Goal: Information Seeking & Learning: Learn about a topic

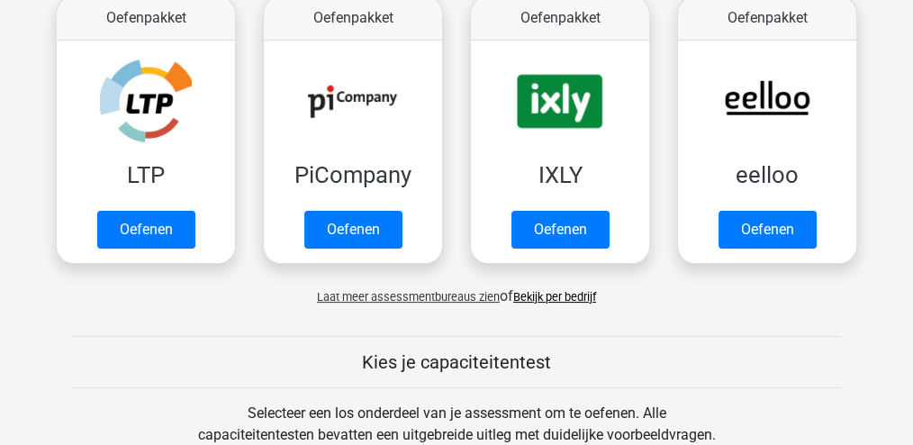
scroll to position [360, 0]
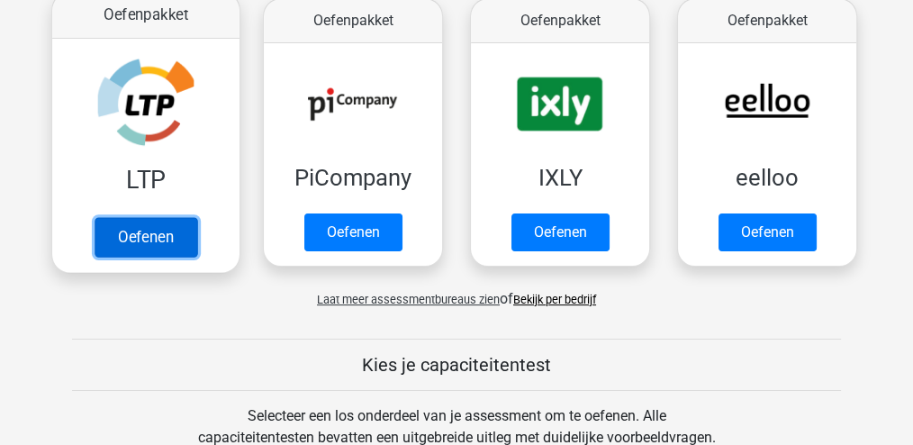
click at [155, 247] on link "Oefenen" at bounding box center [145, 237] width 103 height 40
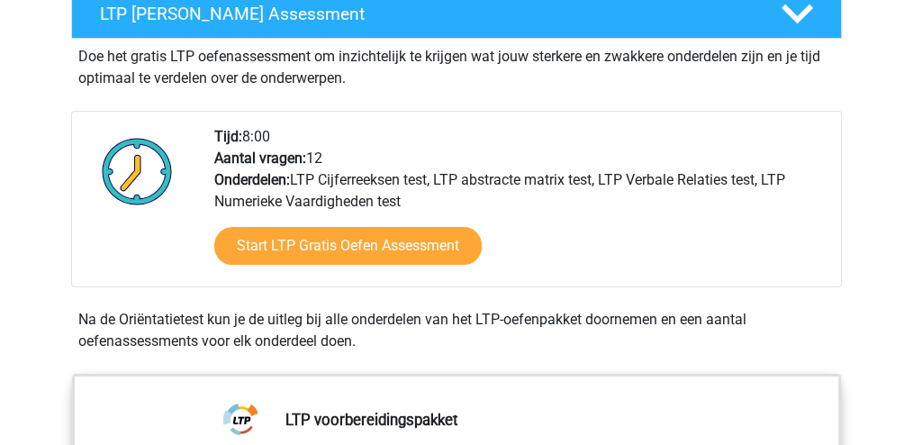
scroll to position [360, 0]
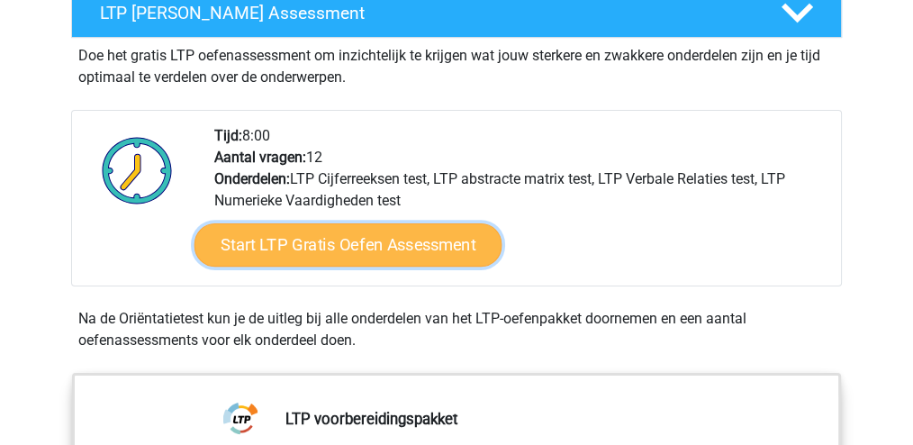
click at [319, 252] on link "Start LTP Gratis Oefen Assessment" at bounding box center [348, 244] width 308 height 43
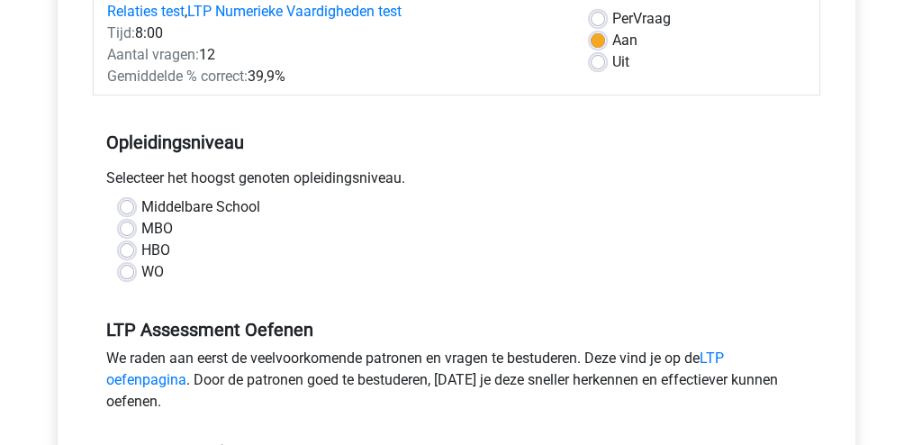
scroll to position [300, 0]
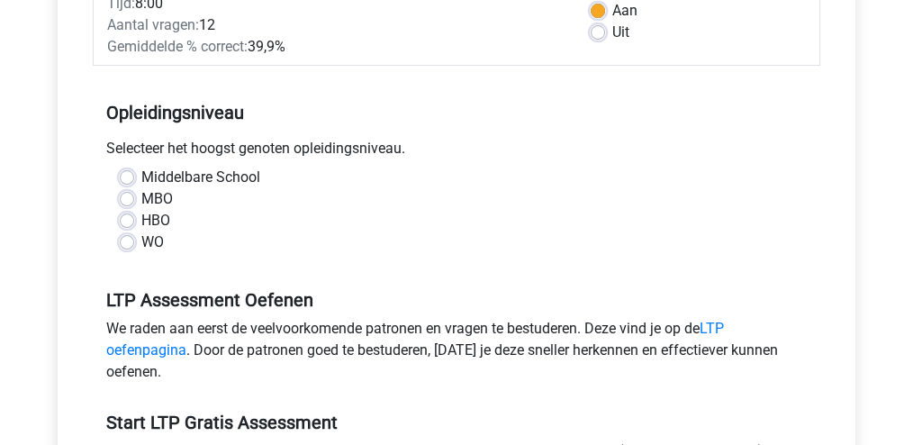
click at [161, 218] on label "HBO" at bounding box center [155, 221] width 29 height 22
click at [134, 218] on input "HBO" at bounding box center [127, 219] width 14 height 18
radio input "true"
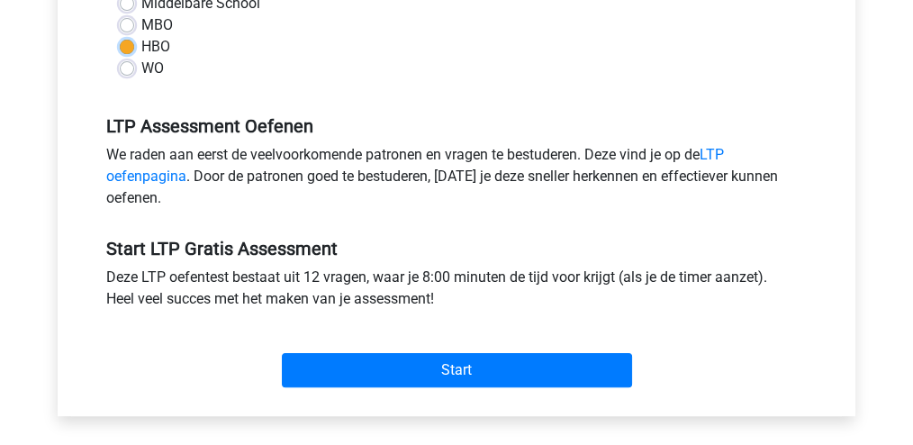
scroll to position [480, 0]
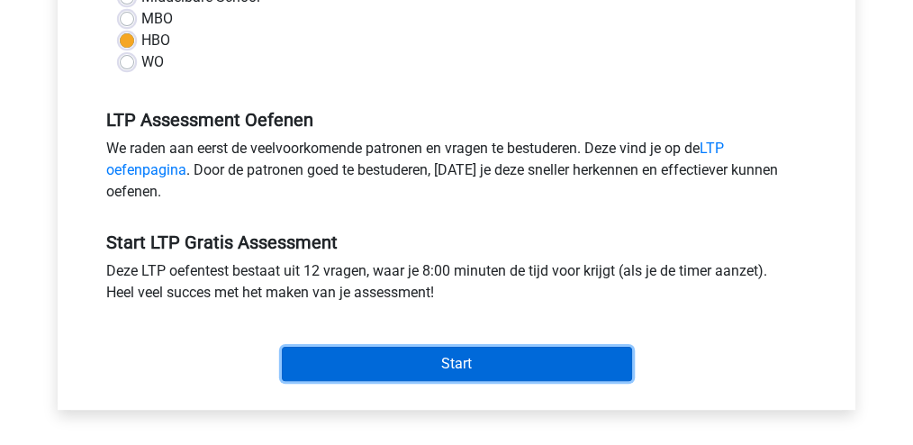
click at [453, 359] on input "Start" at bounding box center [457, 363] width 350 height 34
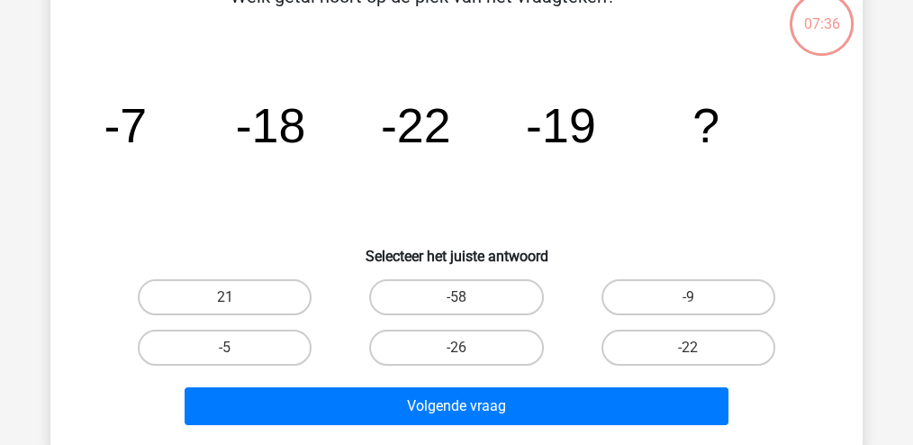
scroll to position [120, 0]
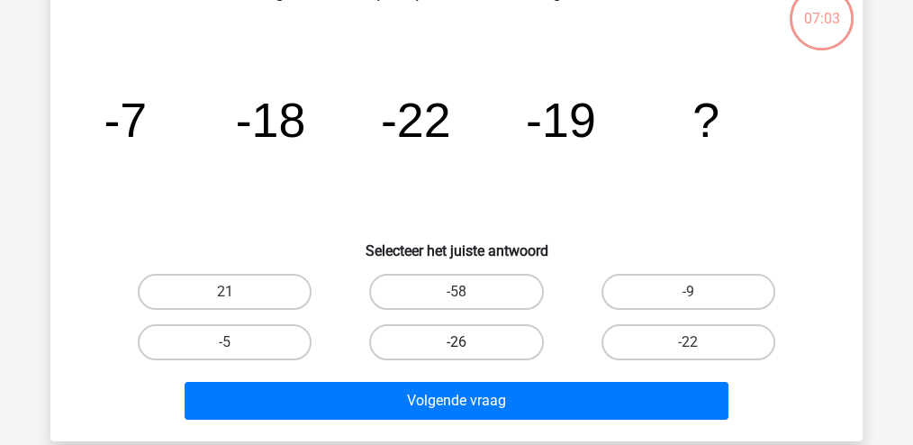
click at [508, 341] on label "-26" at bounding box center [456, 342] width 174 height 36
click at [468, 342] on input "-26" at bounding box center [462, 348] width 12 height 12
radio input "true"
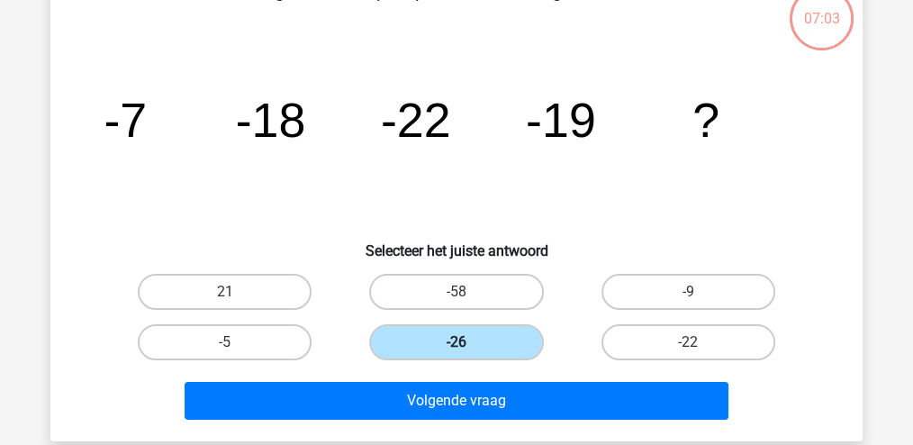
click at [508, 340] on label "-26" at bounding box center [456, 342] width 174 height 36
click at [468, 342] on input "-26" at bounding box center [462, 348] width 12 height 12
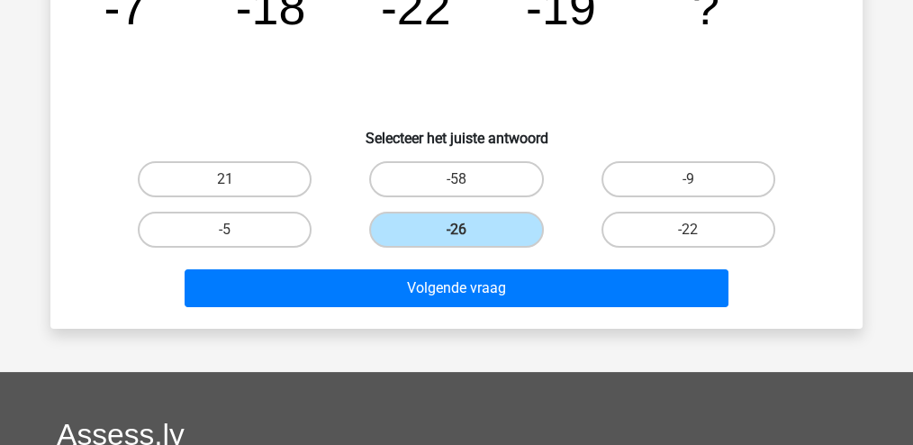
scroll to position [239, 0]
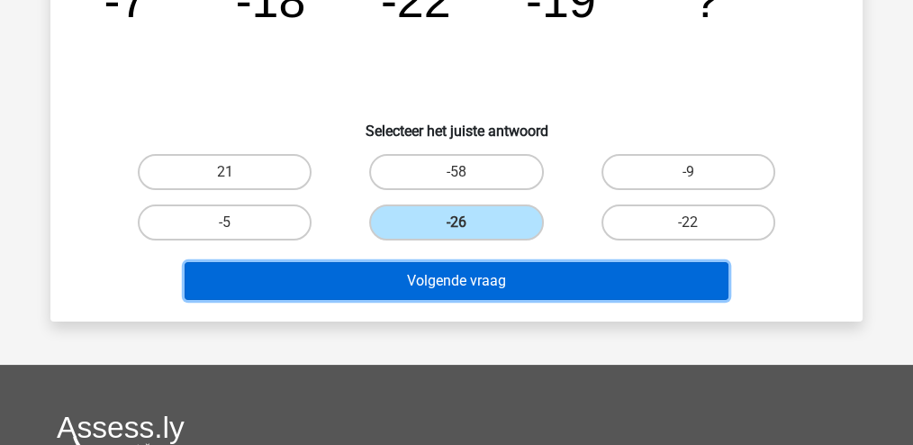
click at [507, 288] on button "Volgende vraag" at bounding box center [456, 281] width 544 height 38
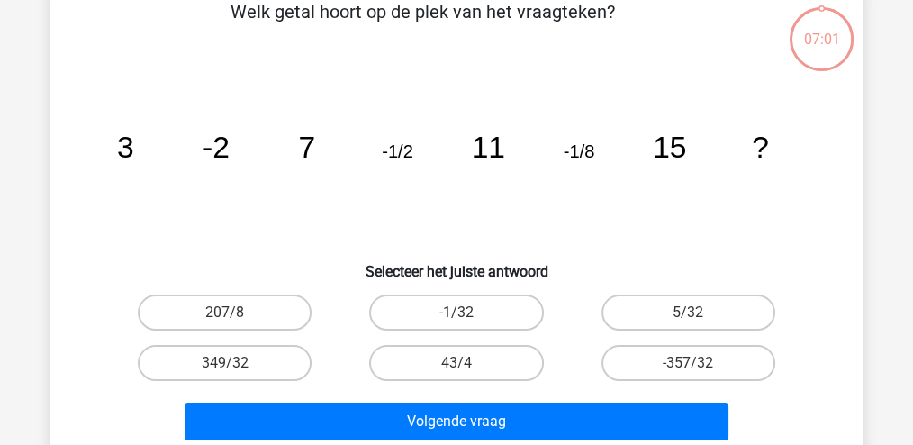
scroll to position [83, 0]
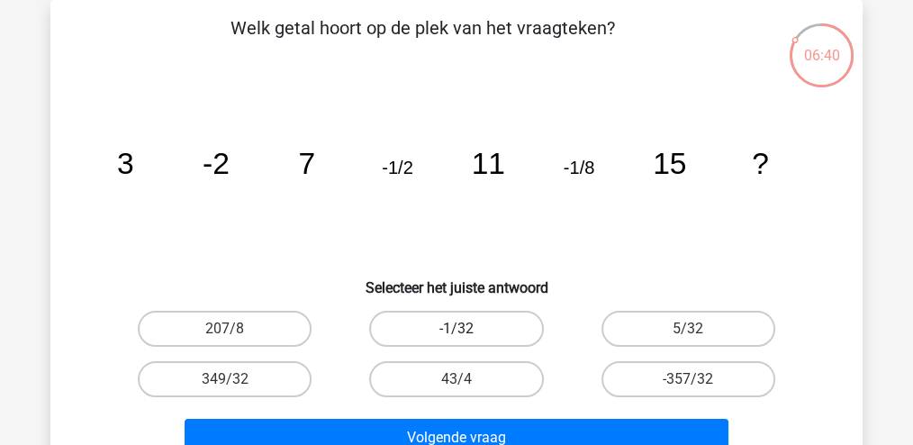
click at [477, 336] on label "-1/32" at bounding box center [456, 328] width 174 height 36
click at [468, 336] on input "-1/32" at bounding box center [462, 334] width 12 height 12
radio input "true"
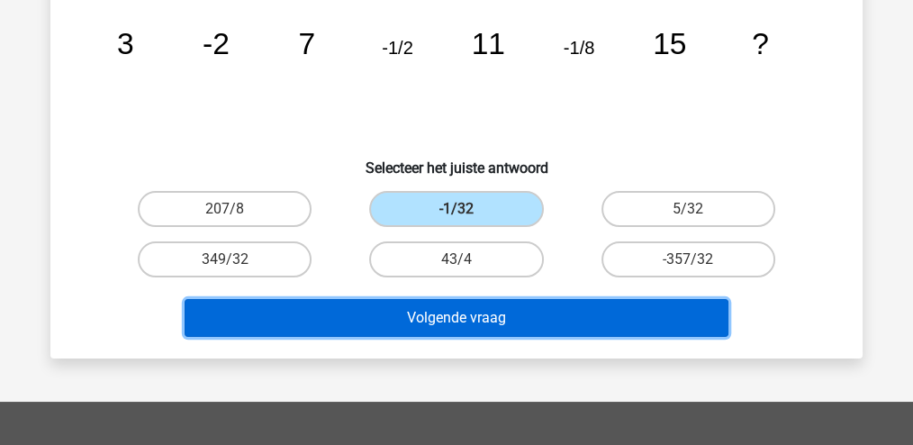
click at [482, 319] on button "Volgende vraag" at bounding box center [456, 318] width 544 height 38
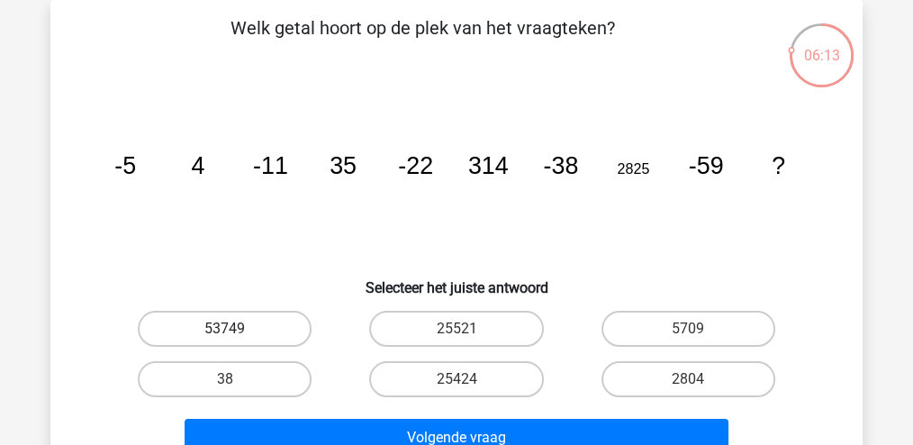
click at [296, 330] on label "53749" at bounding box center [225, 328] width 174 height 36
click at [237, 330] on input "53749" at bounding box center [231, 334] width 12 height 12
radio input "true"
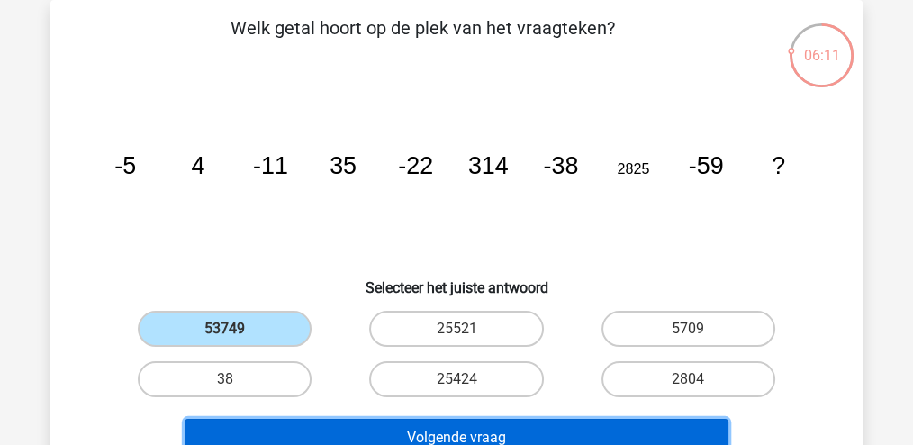
click at [411, 424] on button "Volgende vraag" at bounding box center [456, 437] width 544 height 38
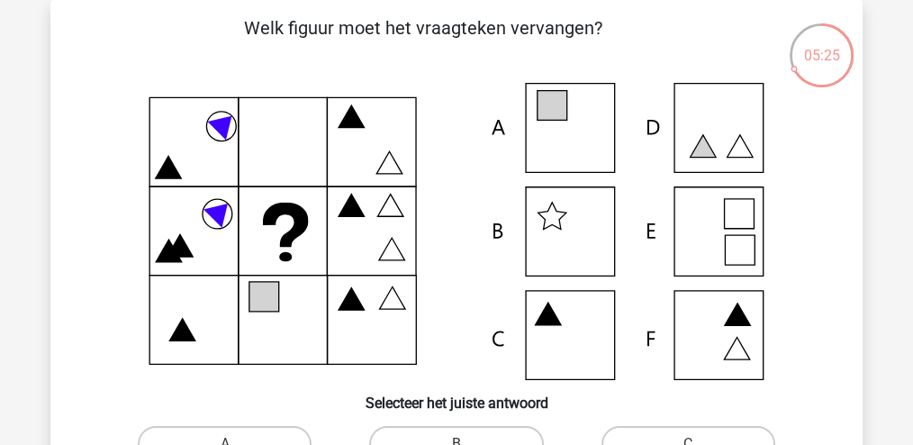
click at [719, 212] on icon at bounding box center [456, 231] width 725 height 297
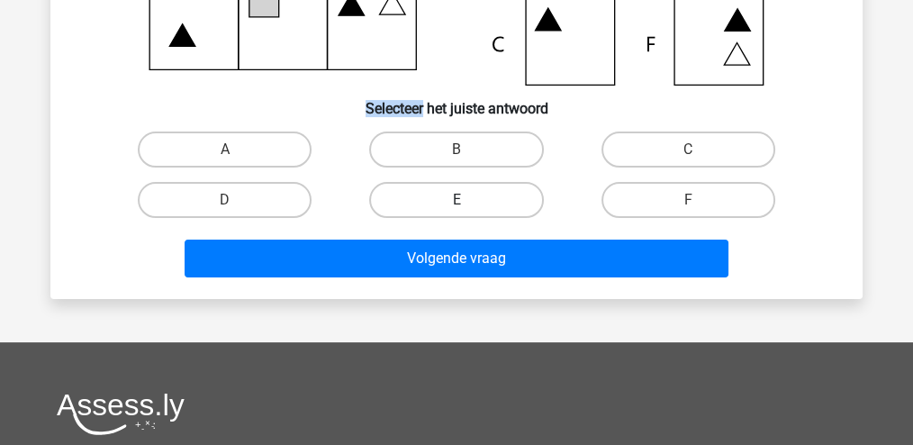
scroll to position [382, 0]
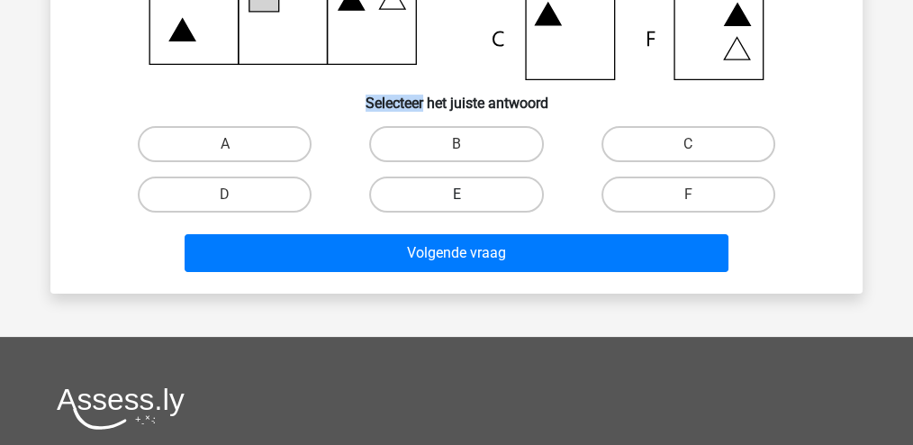
click at [504, 190] on label "E" at bounding box center [456, 194] width 174 height 36
click at [468, 194] on input "E" at bounding box center [462, 200] width 12 height 12
radio input "true"
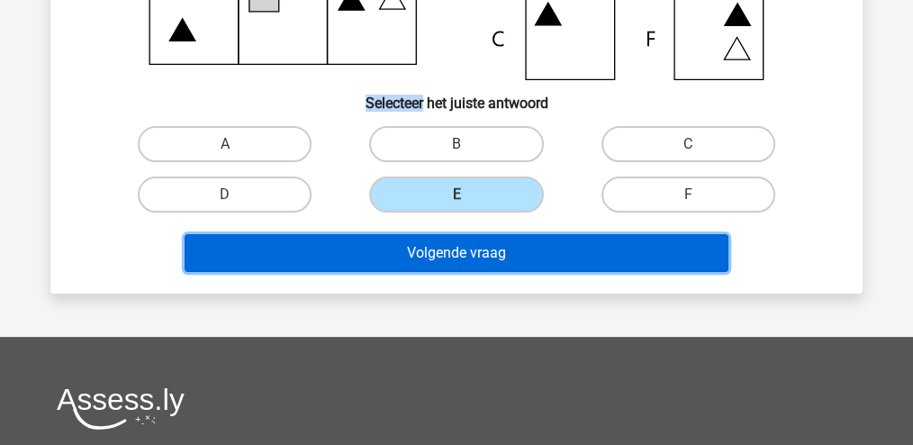
click at [502, 251] on button "Volgende vraag" at bounding box center [456, 253] width 544 height 38
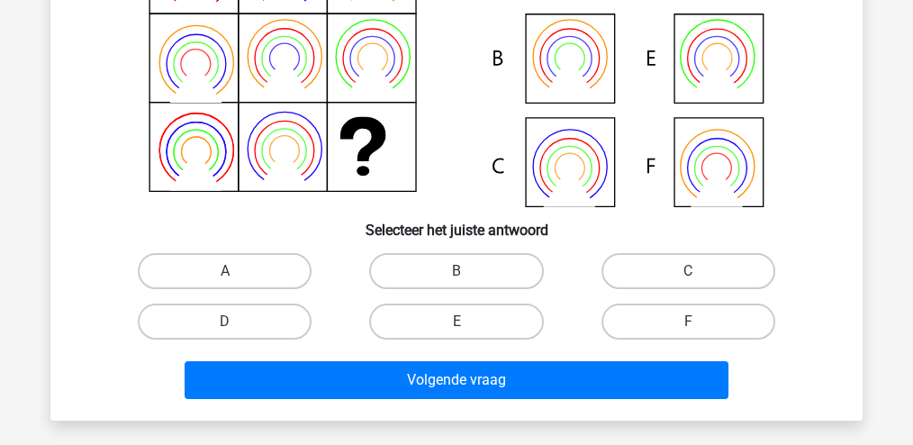
scroll to position [322, 0]
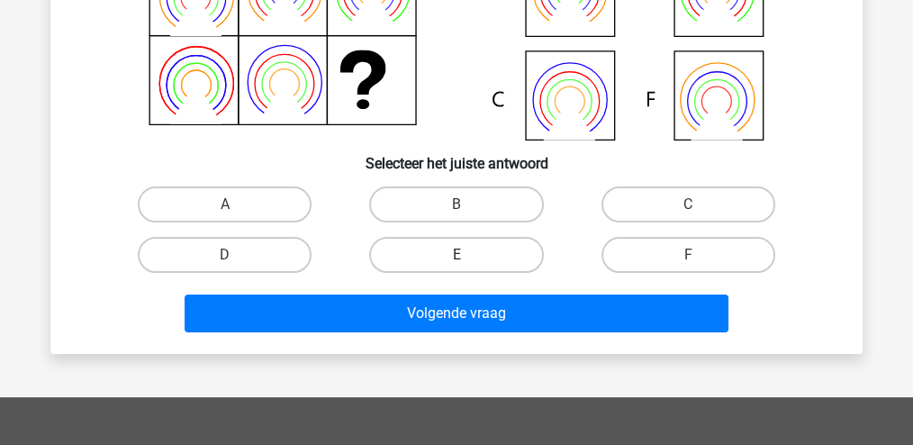
click at [506, 250] on label "E" at bounding box center [456, 255] width 174 height 36
click at [468, 255] on input "E" at bounding box center [462, 261] width 12 height 12
radio input "true"
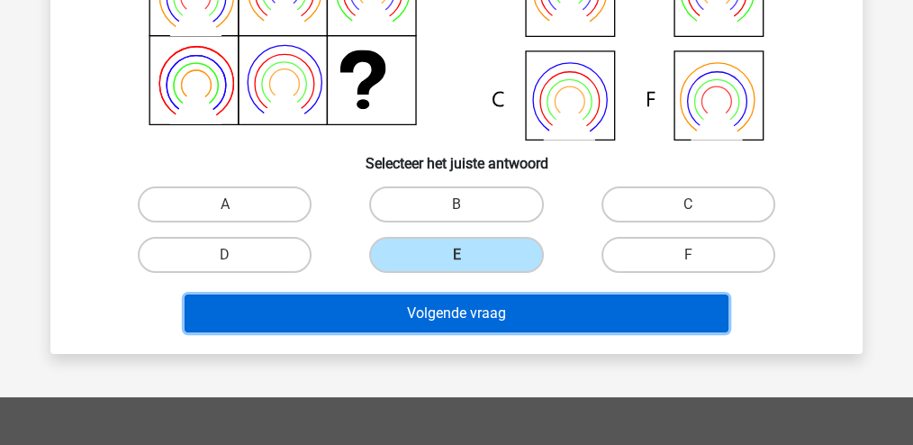
click at [490, 311] on button "Volgende vraag" at bounding box center [456, 313] width 544 height 38
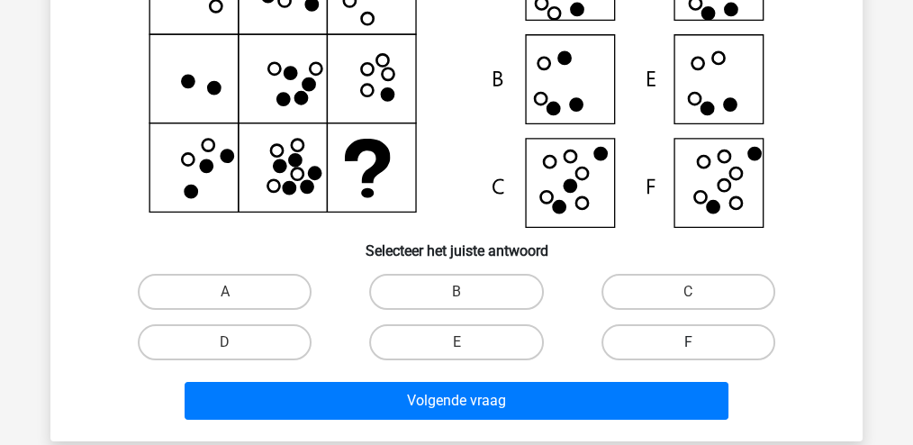
scroll to position [263, 0]
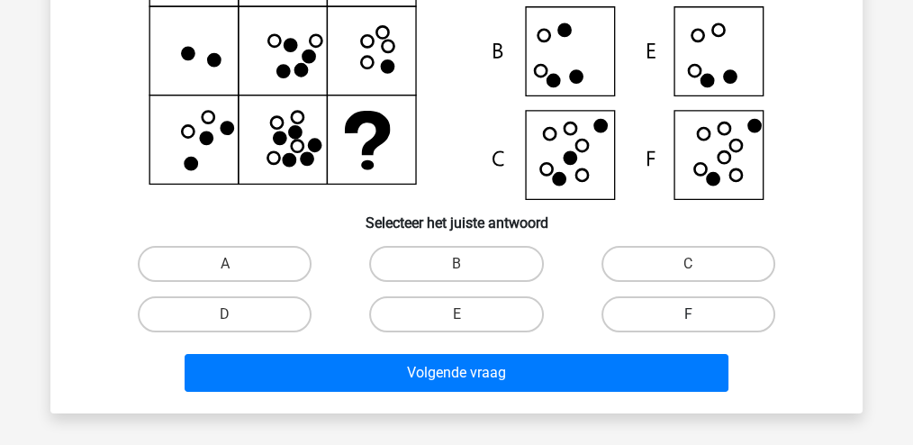
click at [658, 309] on label "F" at bounding box center [688, 314] width 174 height 36
click at [688, 314] on input "F" at bounding box center [694, 320] width 12 height 12
radio input "true"
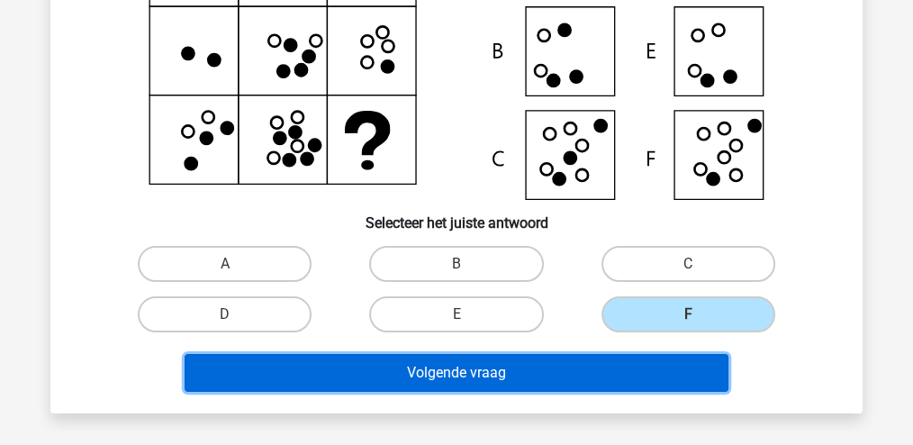
click at [499, 375] on button "Volgende vraag" at bounding box center [456, 373] width 544 height 38
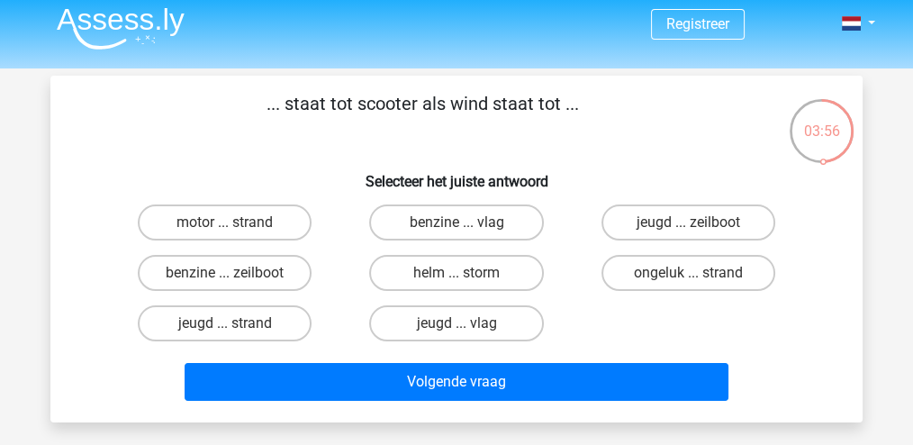
scroll to position [0, 0]
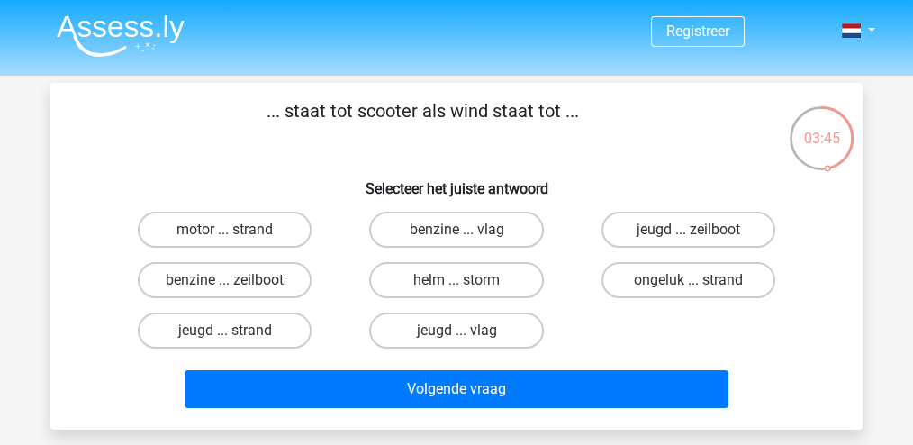
click at [460, 280] on input "helm ... storm" at bounding box center [462, 286] width 12 height 12
radio input "true"
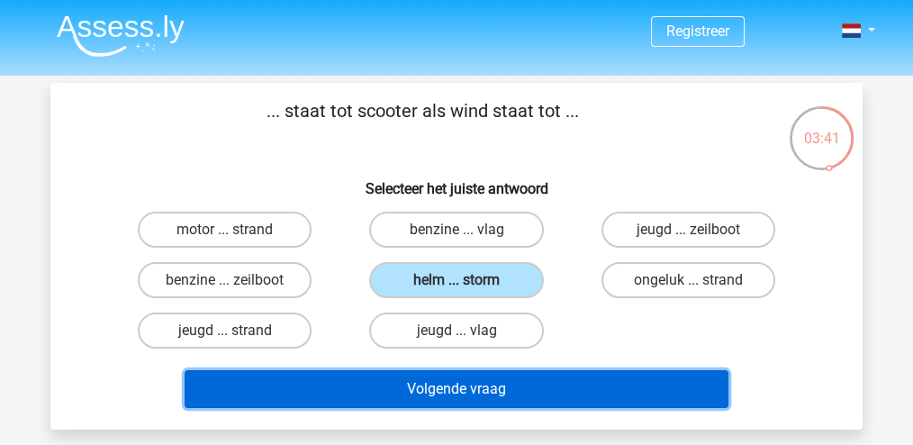
click at [459, 386] on button "Volgende vraag" at bounding box center [456, 389] width 544 height 38
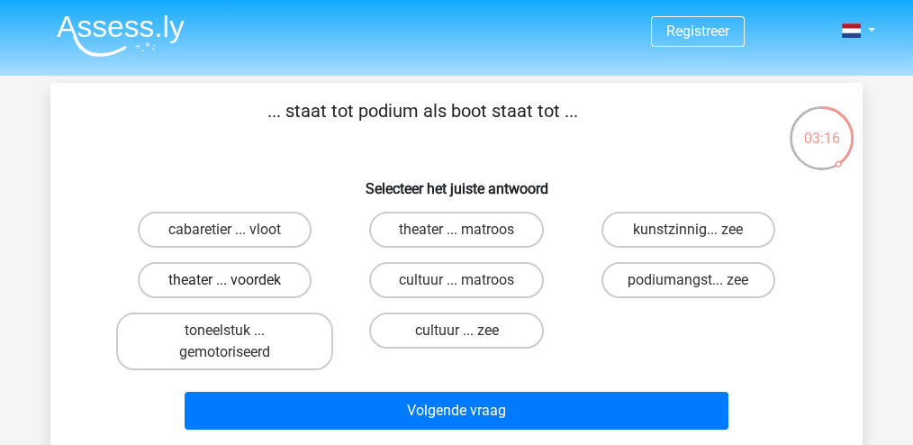
click at [289, 278] on label "theater ... voordek" at bounding box center [225, 280] width 174 height 36
click at [237, 280] on input "theater ... voordek" at bounding box center [231, 286] width 12 height 12
radio input "true"
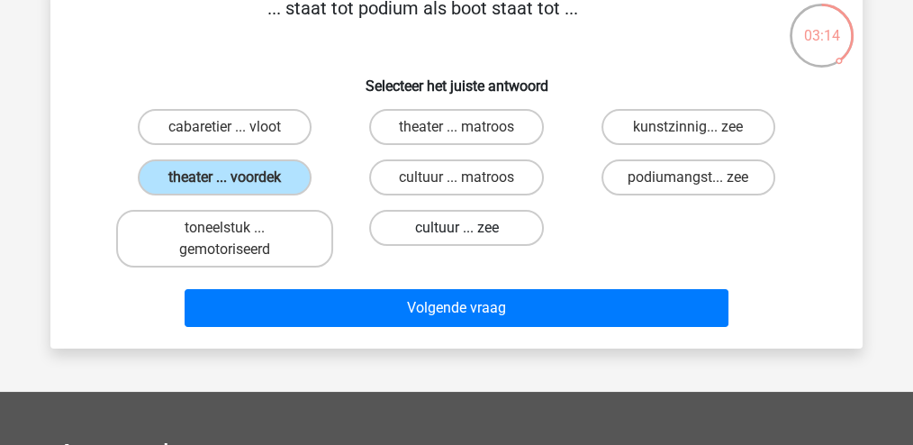
scroll to position [120, 0]
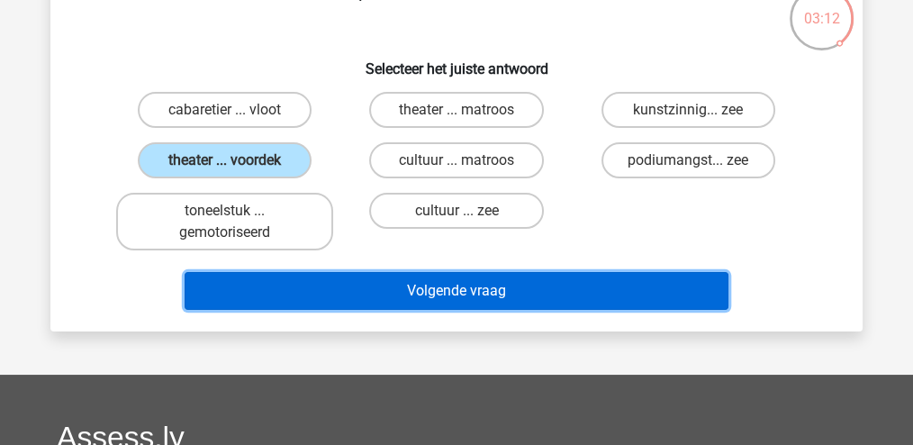
click at [398, 289] on button "Volgende vraag" at bounding box center [456, 291] width 544 height 38
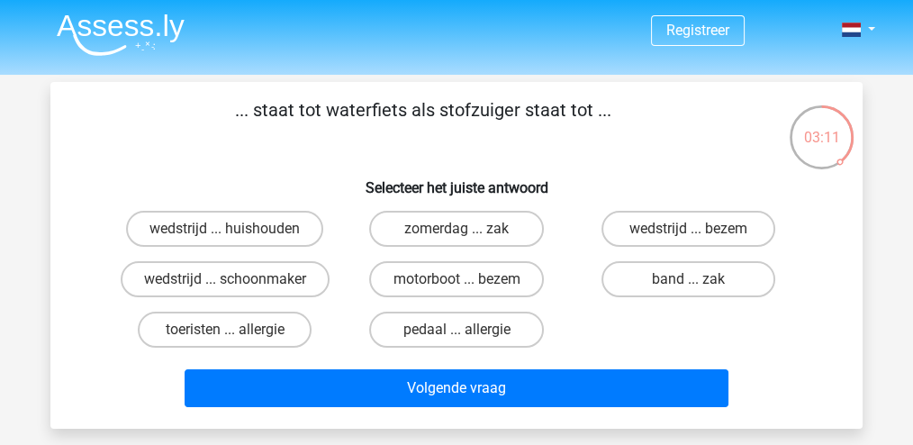
scroll to position [0, 0]
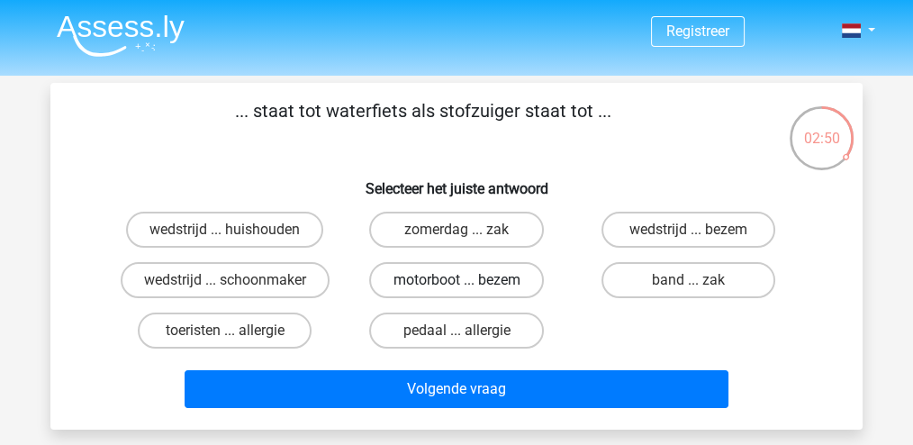
click at [444, 285] on label "motorboot ... bezem" at bounding box center [456, 280] width 174 height 36
click at [456, 285] on input "motorboot ... bezem" at bounding box center [462, 286] width 12 height 12
radio input "true"
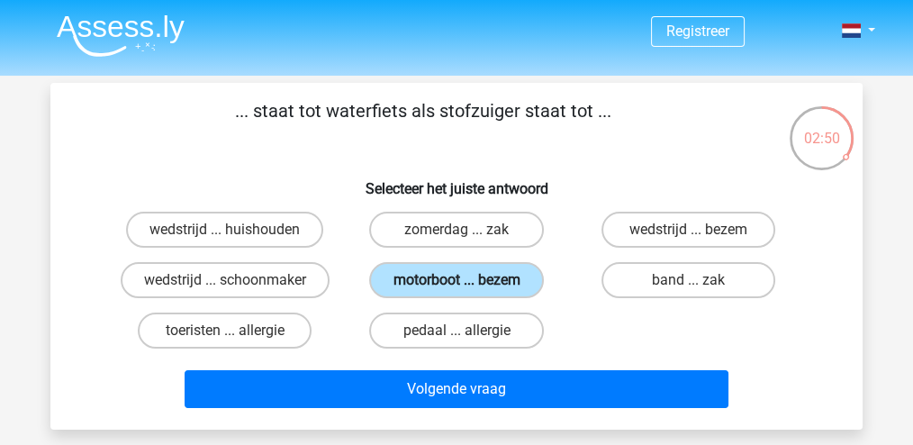
click at [444, 285] on label "motorboot ... bezem" at bounding box center [456, 280] width 174 height 36
click at [456, 285] on input "motorboot ... bezem" at bounding box center [462, 286] width 12 height 12
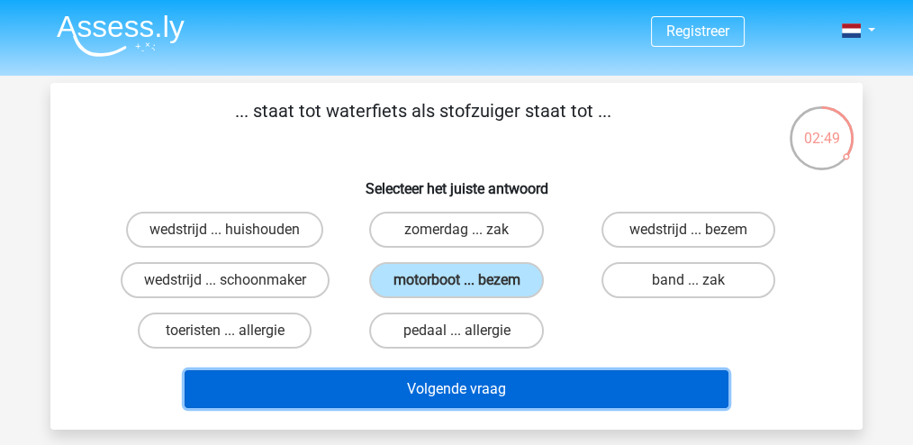
click at [455, 381] on button "Volgende vraag" at bounding box center [456, 389] width 544 height 38
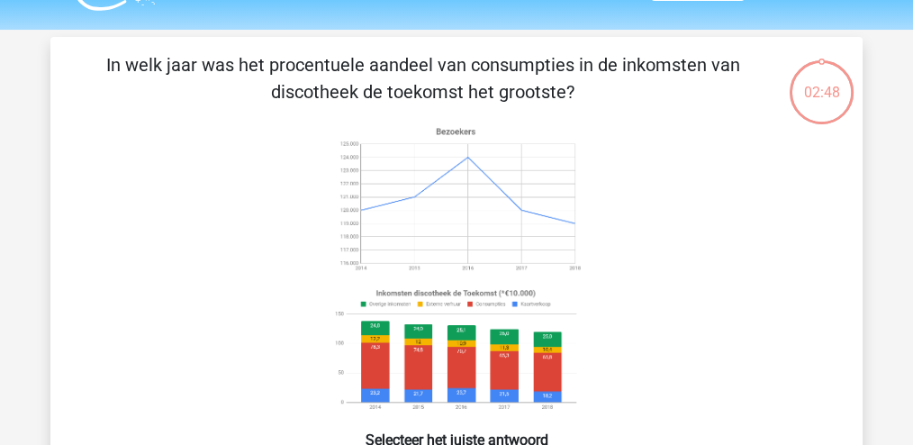
scroll to position [83, 0]
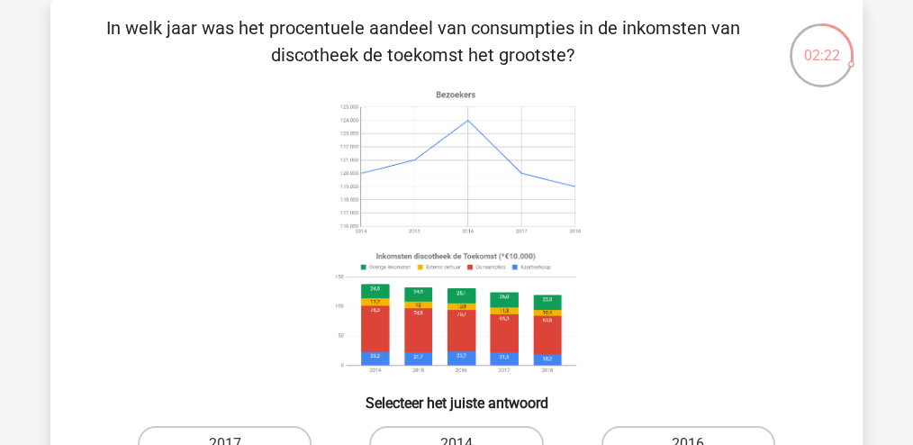
click at [382, 331] on image at bounding box center [455, 313] width 255 height 133
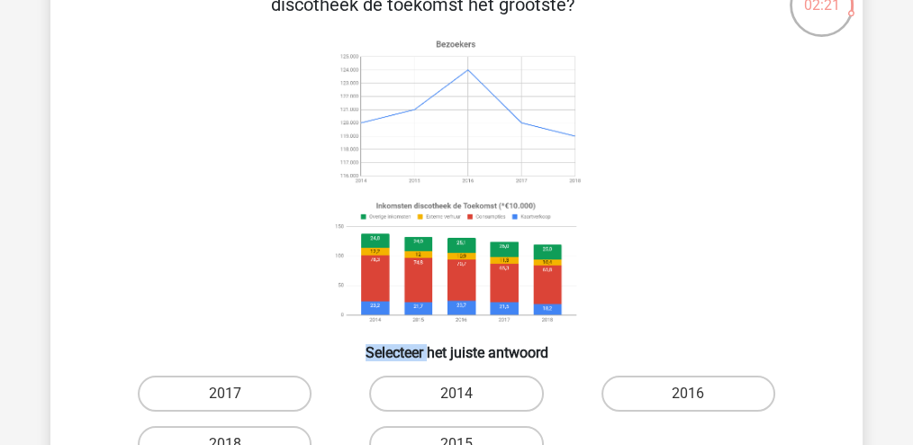
scroll to position [202, 0]
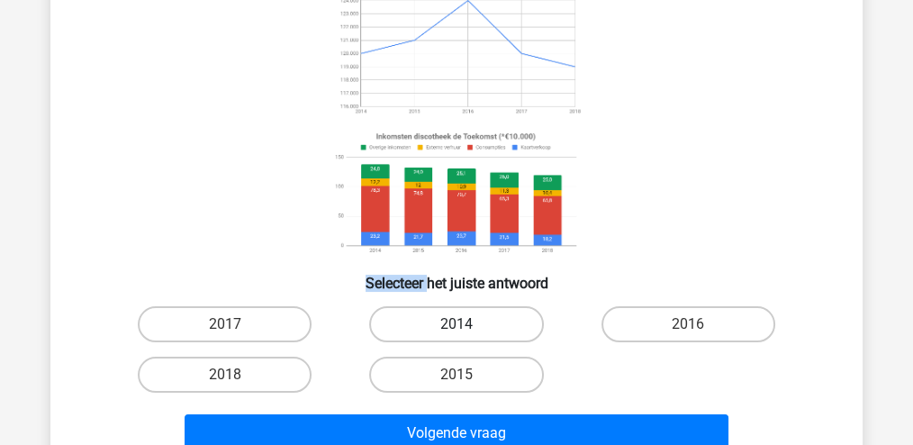
click at [432, 326] on label "2014" at bounding box center [456, 324] width 174 height 36
click at [456, 326] on input "2014" at bounding box center [462, 330] width 12 height 12
radio input "true"
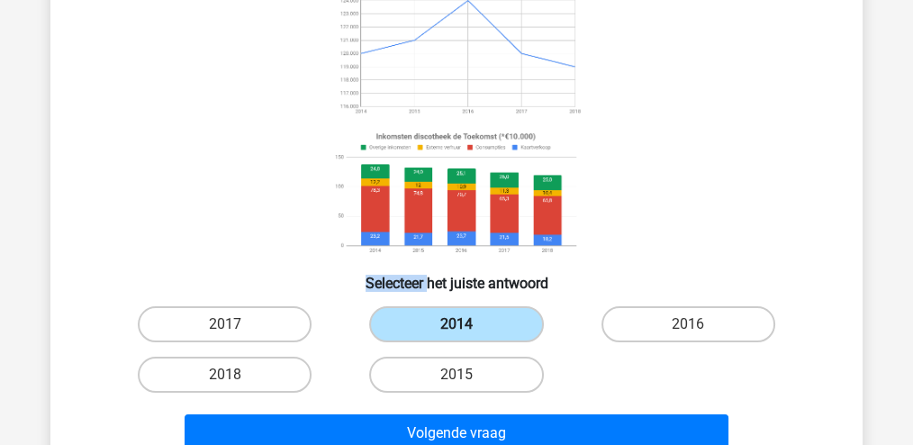
click at [432, 326] on label "2014" at bounding box center [456, 324] width 174 height 36
click at [456, 326] on input "2014" at bounding box center [462, 330] width 12 height 12
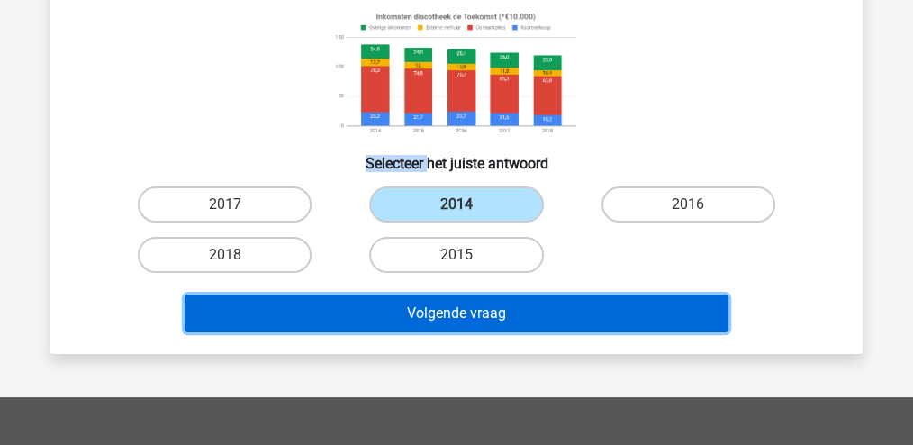
click at [436, 312] on button "Volgende vraag" at bounding box center [456, 313] width 544 height 38
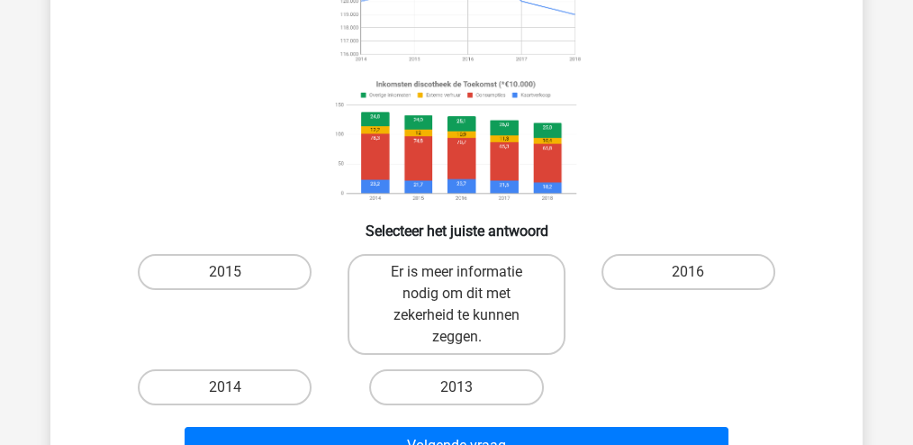
scroll to position [263, 0]
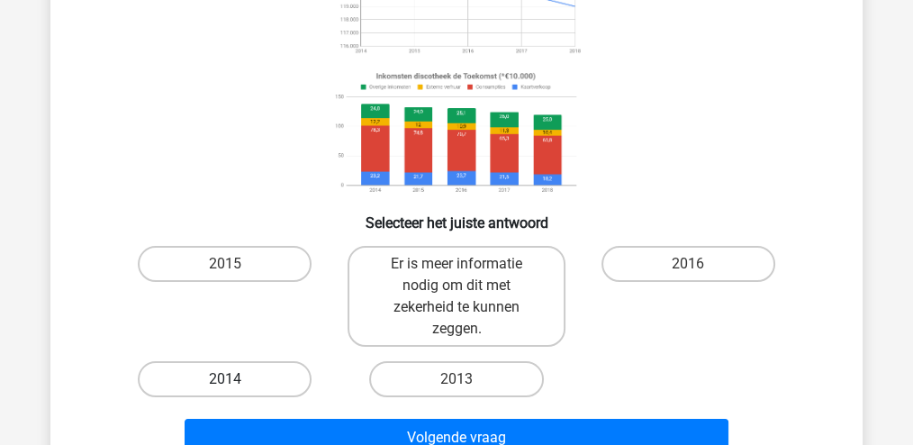
click at [267, 373] on label "2014" at bounding box center [225, 379] width 174 height 36
click at [237, 379] on input "2014" at bounding box center [231, 385] width 12 height 12
radio input "true"
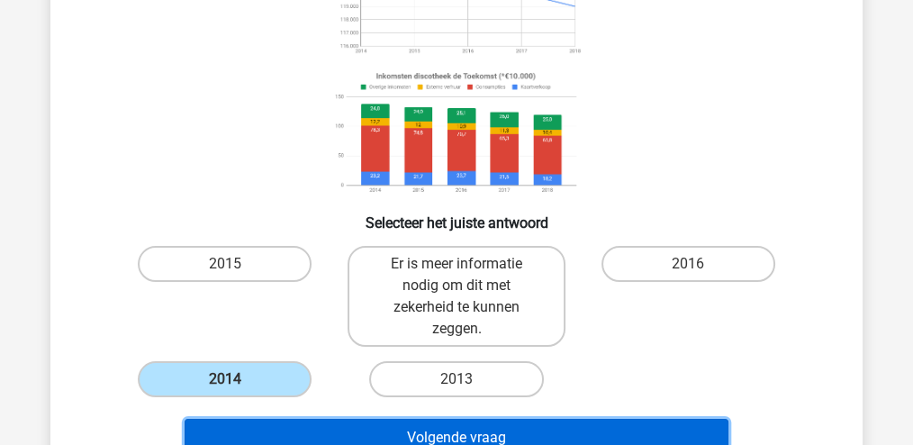
click at [382, 430] on button "Volgende vraag" at bounding box center [456, 437] width 544 height 38
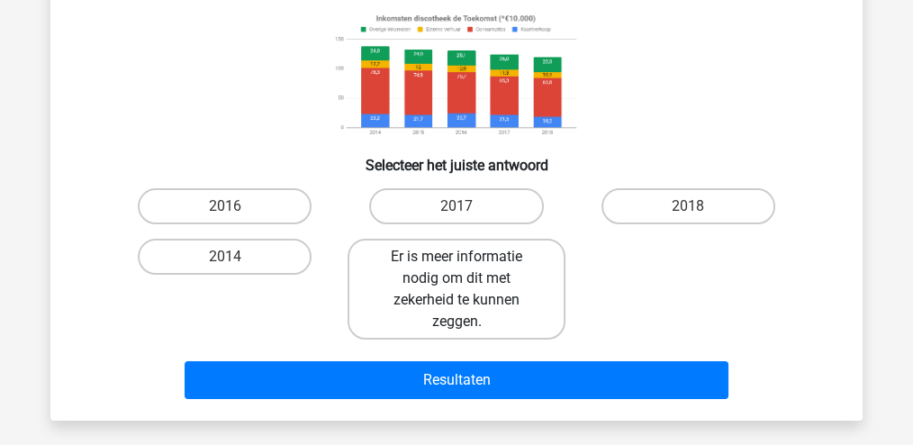
scroll to position [322, 0]
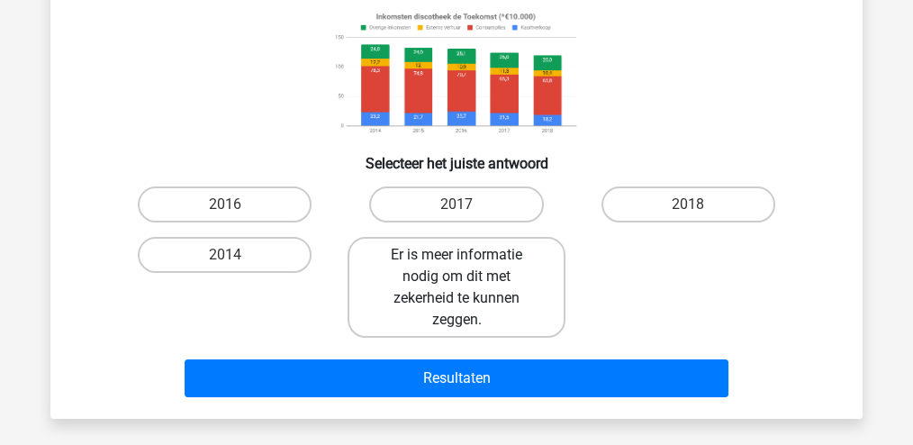
click at [491, 285] on label "Er is meer informatie nodig om dit met zekerheid te kunnen zeggen." at bounding box center [455, 287] width 217 height 101
click at [468, 266] on input "Er is meer informatie nodig om dit met zekerheid te kunnen zeggen." at bounding box center [462, 261] width 12 height 12
radio input "true"
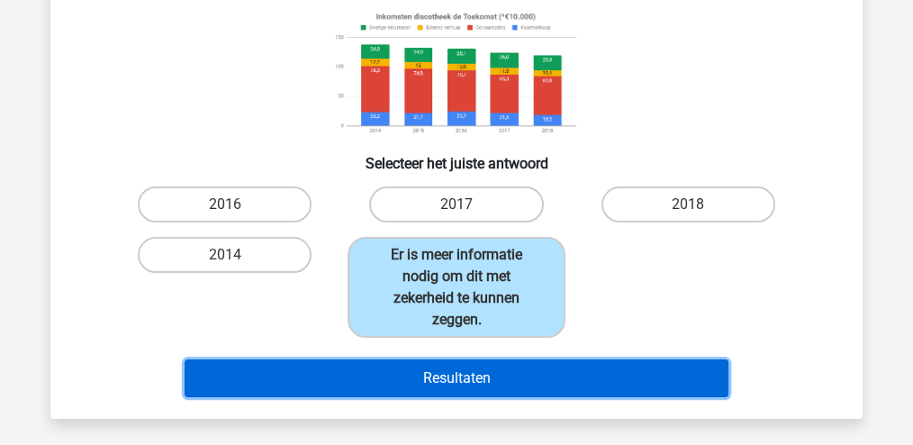
click at [472, 383] on button "Resultaten" at bounding box center [456, 378] width 544 height 38
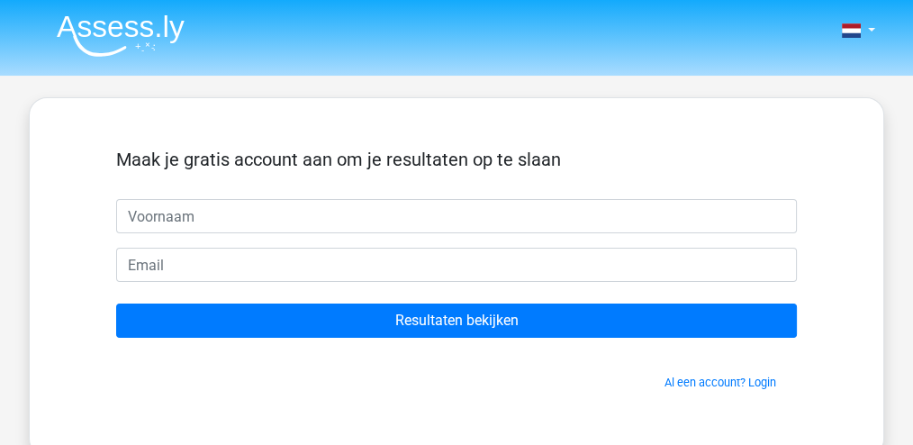
click at [292, 223] on input "text" at bounding box center [456, 216] width 680 height 34
type input "Aletta"
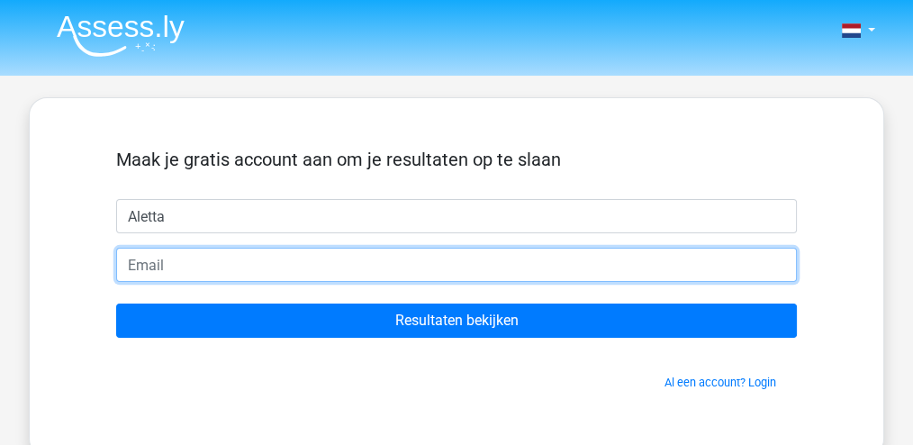
click at [247, 264] on input "email" at bounding box center [456, 264] width 680 height 34
type input "[EMAIL_ADDRESS][DOMAIN_NAME]"
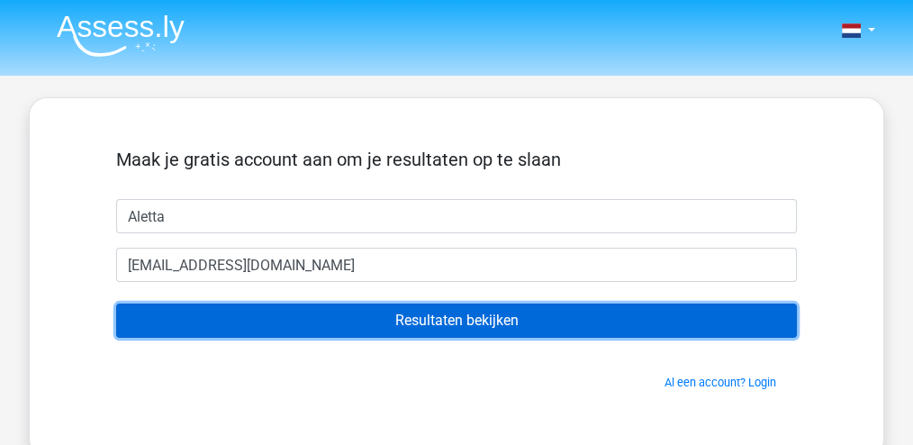
click at [300, 322] on input "Resultaten bekijken" at bounding box center [456, 320] width 680 height 34
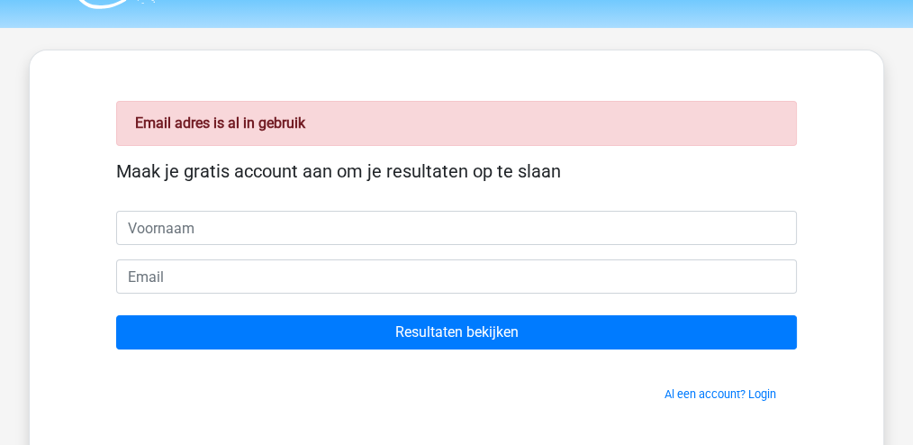
scroll to position [120, 0]
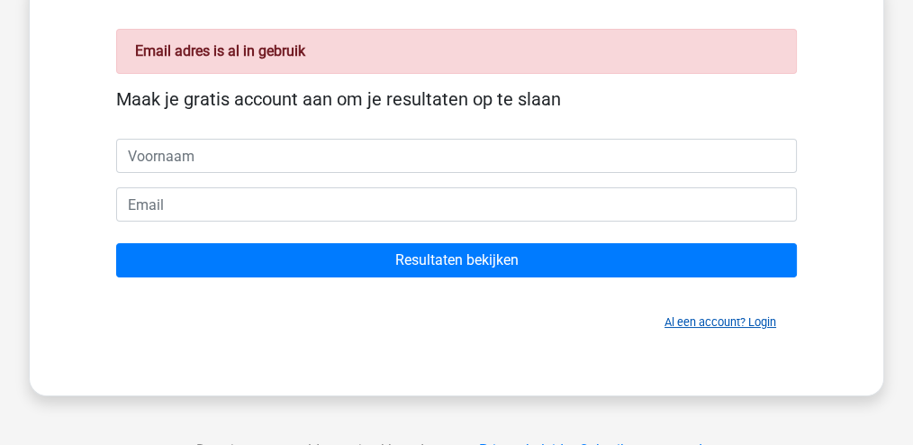
click at [762, 325] on link "Al een account? Login" at bounding box center [720, 321] width 112 height 13
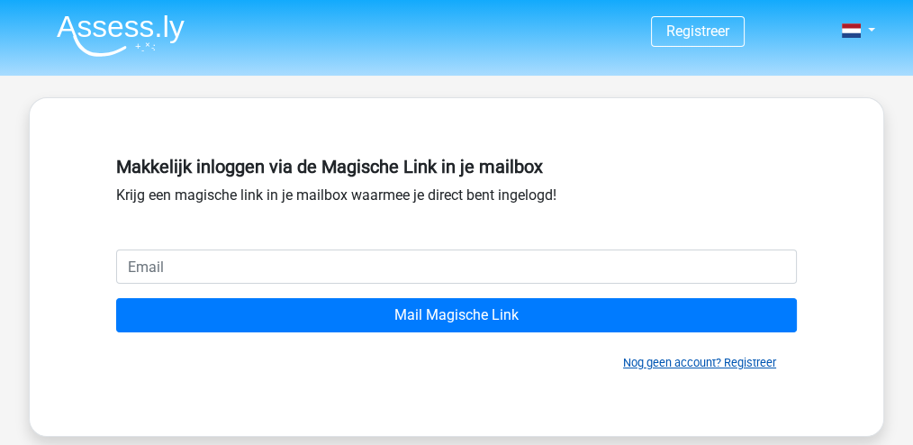
click at [736, 358] on link "Nog geen account? Registreer" at bounding box center [699, 361] width 153 height 13
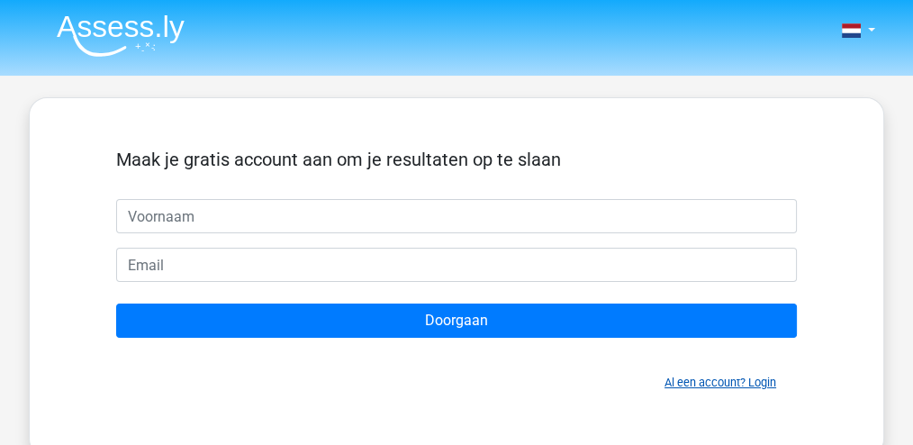
click at [769, 379] on link "Al een account? Login" at bounding box center [720, 381] width 112 height 13
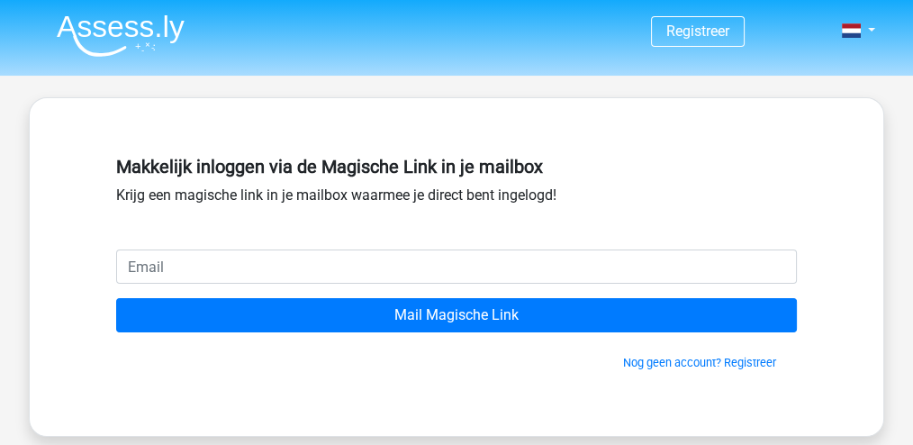
click at [422, 270] on input "email" at bounding box center [456, 266] width 680 height 34
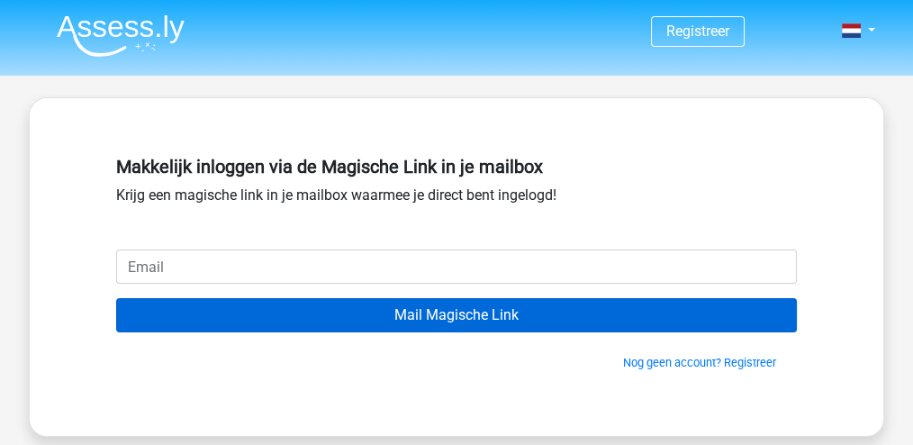
type input "[EMAIL_ADDRESS][DOMAIN_NAME]"
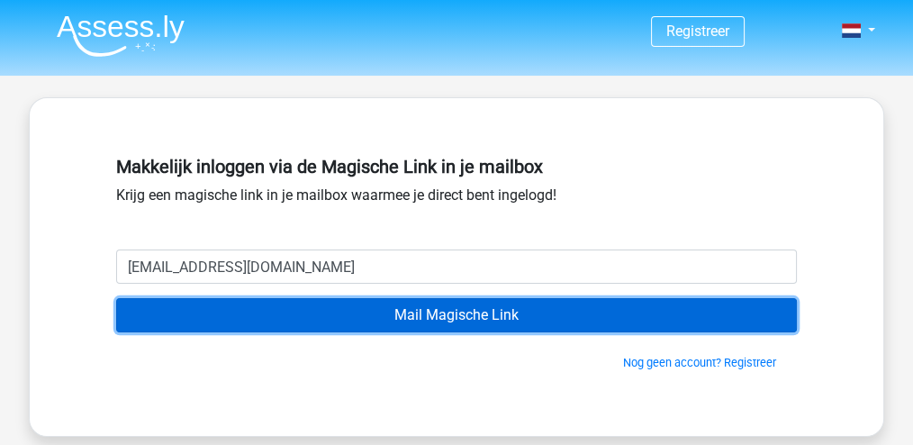
click at [335, 316] on input "Mail Magische Link" at bounding box center [456, 315] width 680 height 34
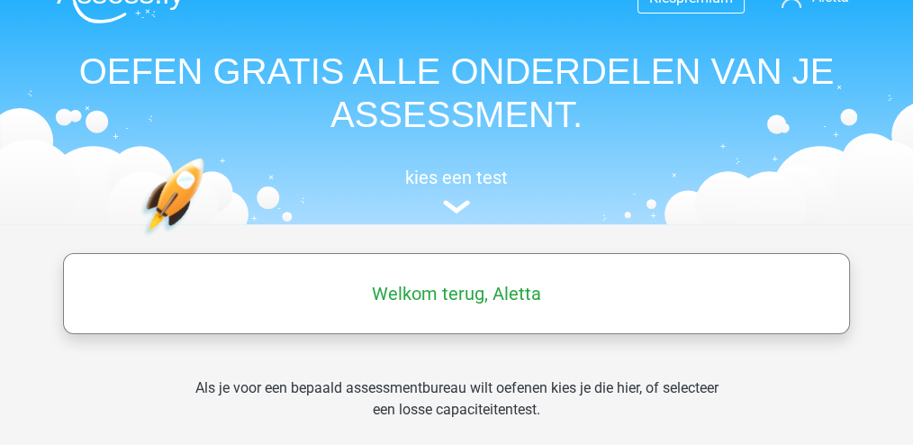
scroll to position [59, 0]
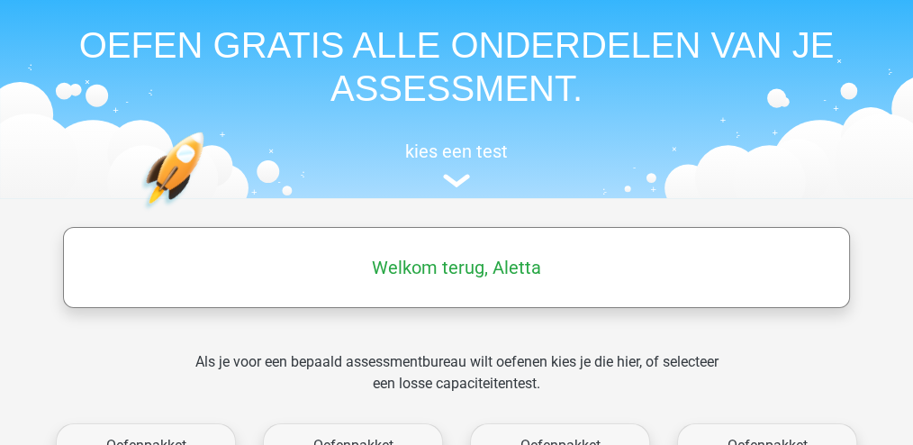
click at [397, 274] on h5 "Welkom terug, Aletta" at bounding box center [456, 267] width 769 height 22
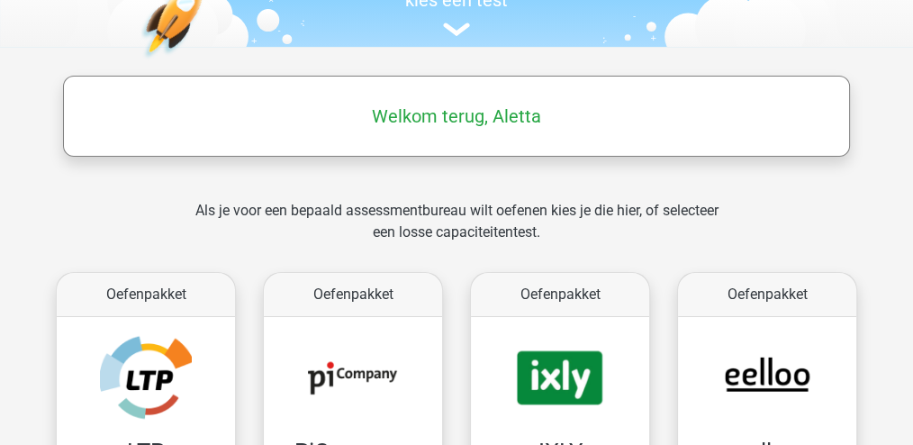
scroll to position [239, 0]
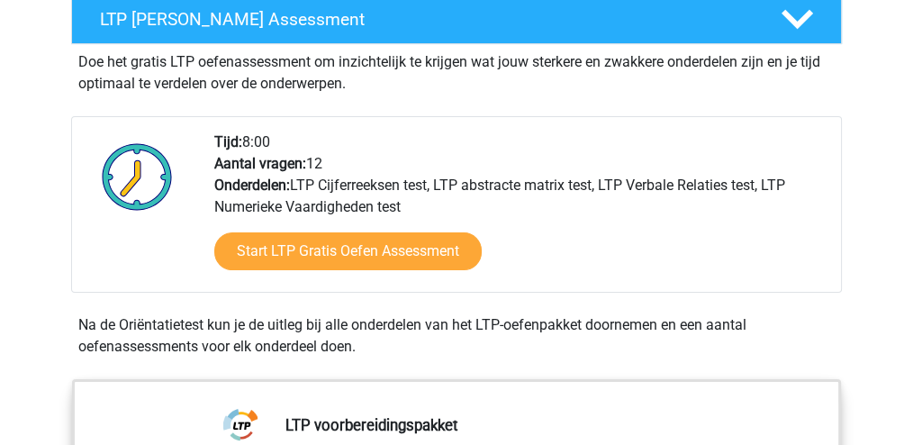
scroll to position [360, 0]
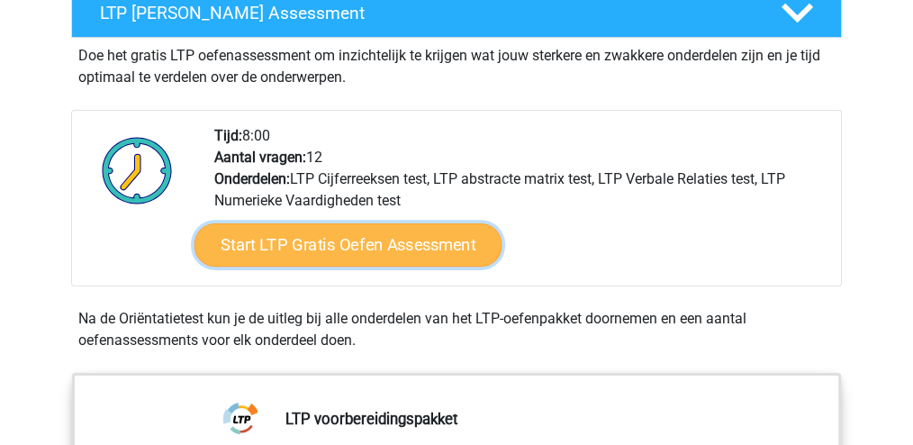
click at [307, 243] on link "Start LTP Gratis Oefen Assessment" at bounding box center [348, 244] width 308 height 43
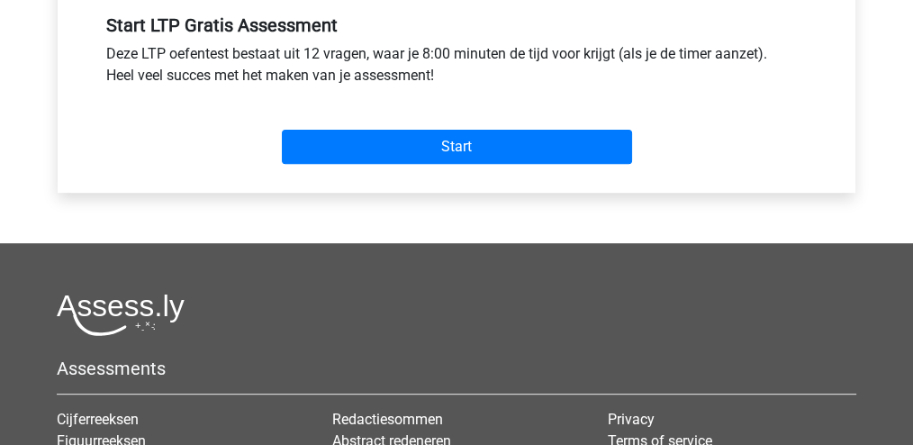
scroll to position [599, 0]
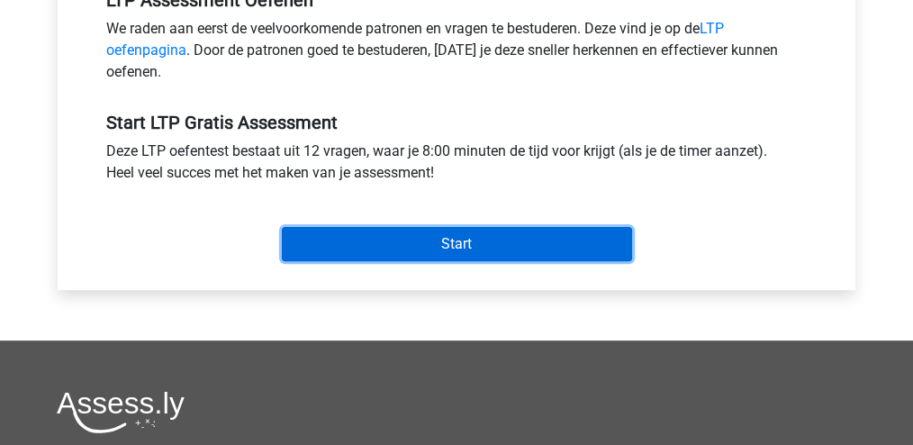
click at [446, 238] on input "Start" at bounding box center [457, 244] width 350 height 34
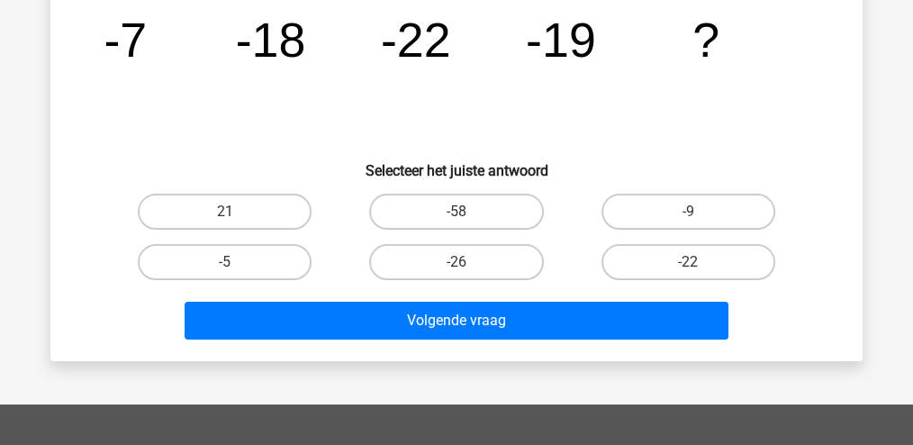
scroll to position [180, 0]
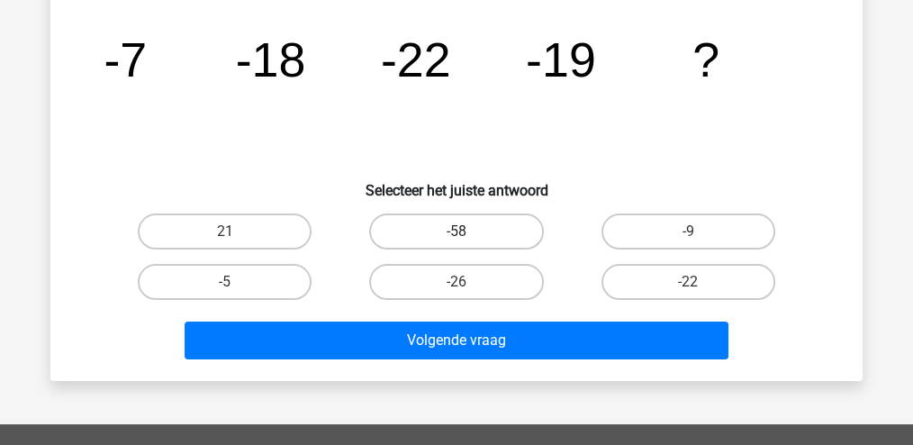
click at [482, 236] on label "-58" at bounding box center [456, 231] width 174 height 36
click at [468, 236] on input "-58" at bounding box center [462, 237] width 12 height 12
radio input "true"
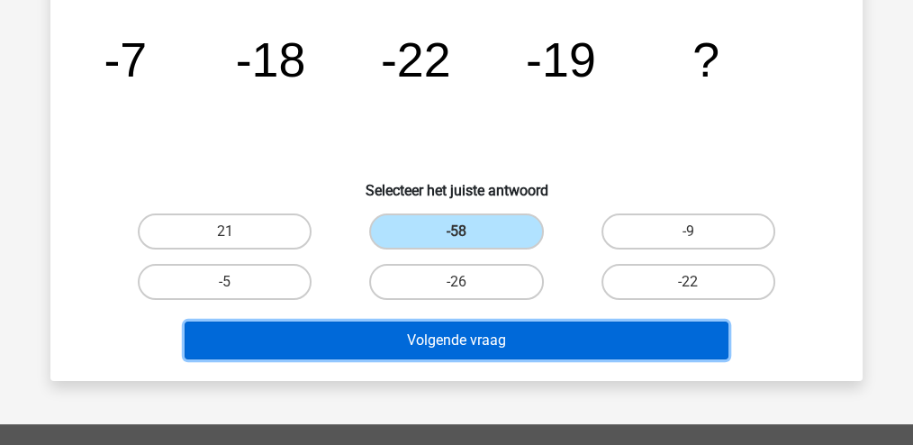
click at [466, 331] on button "Volgende vraag" at bounding box center [456, 340] width 544 height 38
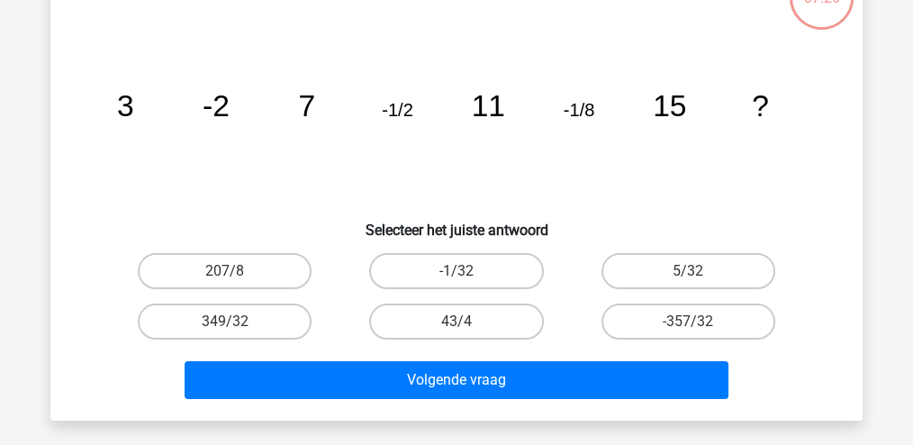
scroll to position [142, 0]
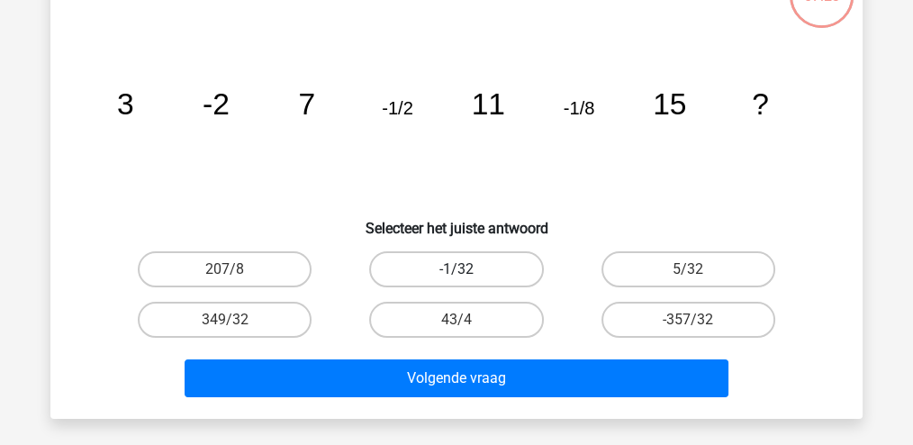
click at [463, 263] on label "-1/32" at bounding box center [456, 269] width 174 height 36
click at [463, 269] on input "-1/32" at bounding box center [462, 275] width 12 height 12
radio input "true"
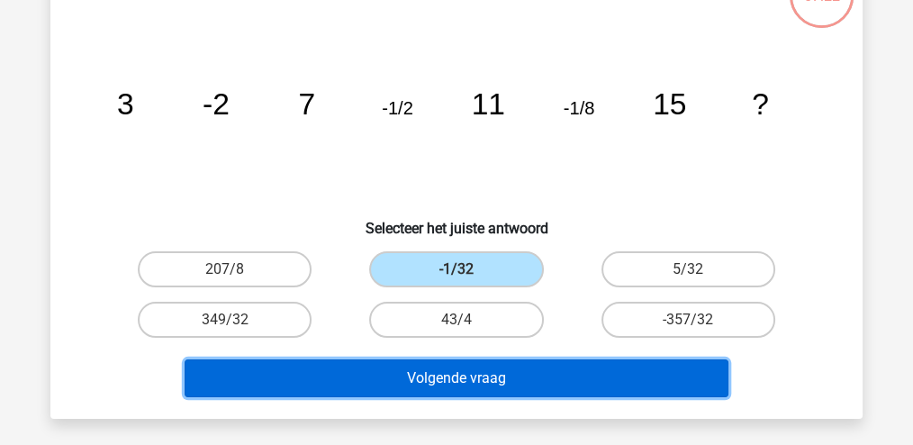
click at [469, 369] on button "Volgende vraag" at bounding box center [456, 378] width 544 height 38
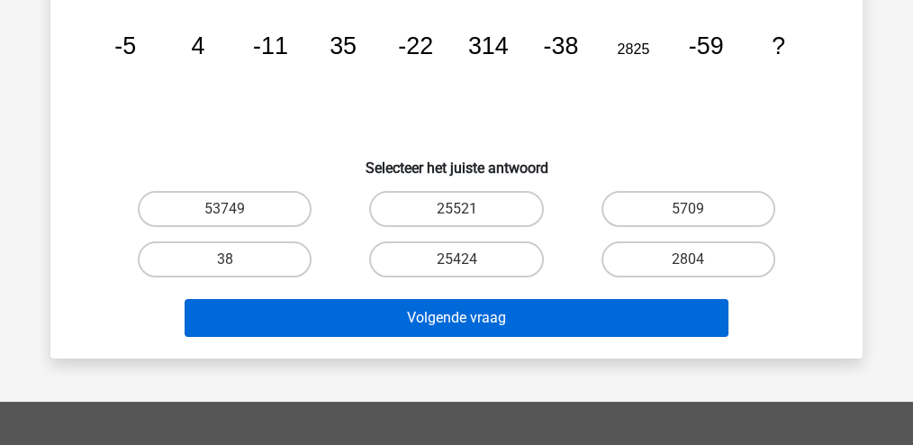
scroll to position [202, 0]
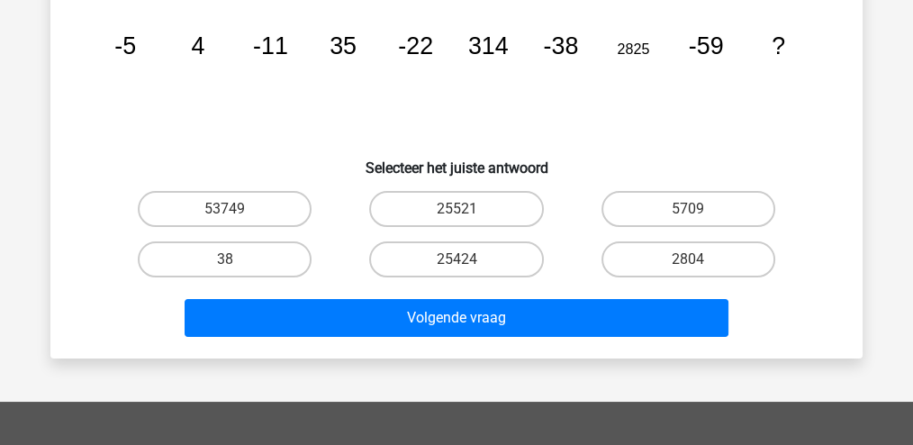
click at [230, 211] on input "53749" at bounding box center [231, 215] width 12 height 12
radio input "true"
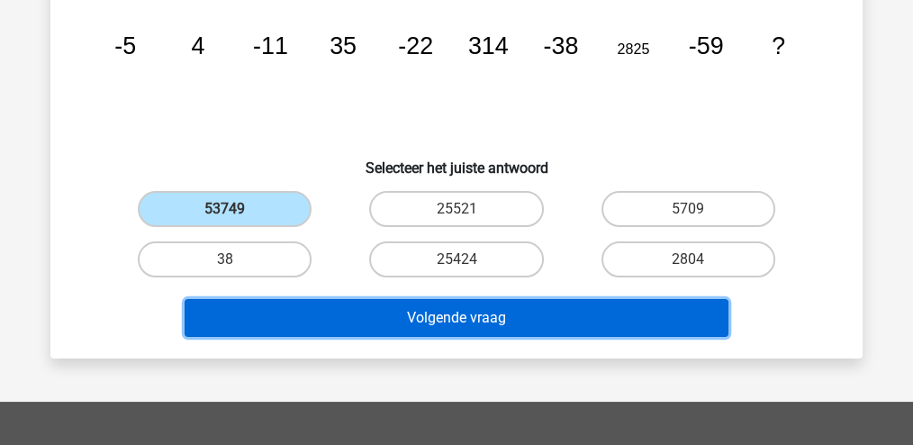
click at [371, 303] on button "Volgende vraag" at bounding box center [456, 318] width 544 height 38
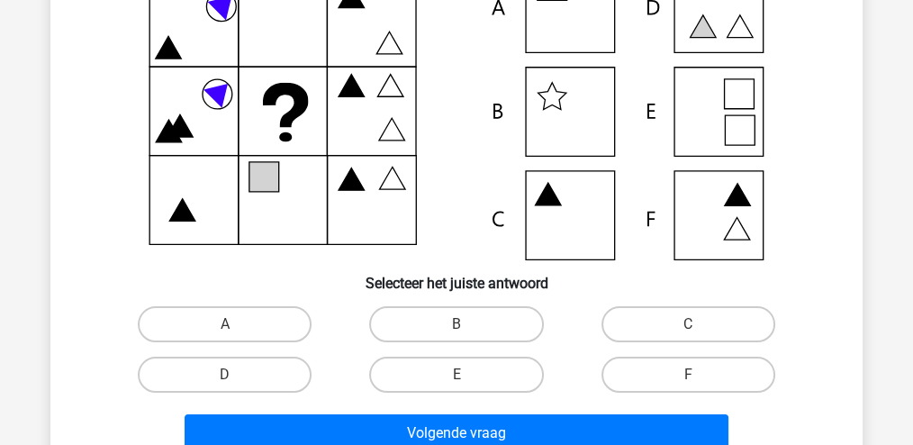
scroll to position [83, 0]
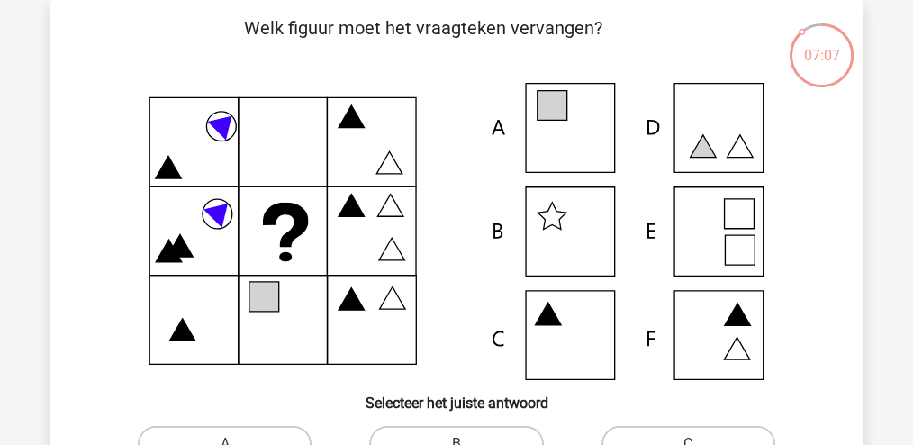
click at [688, 233] on icon at bounding box center [456, 231] width 725 height 297
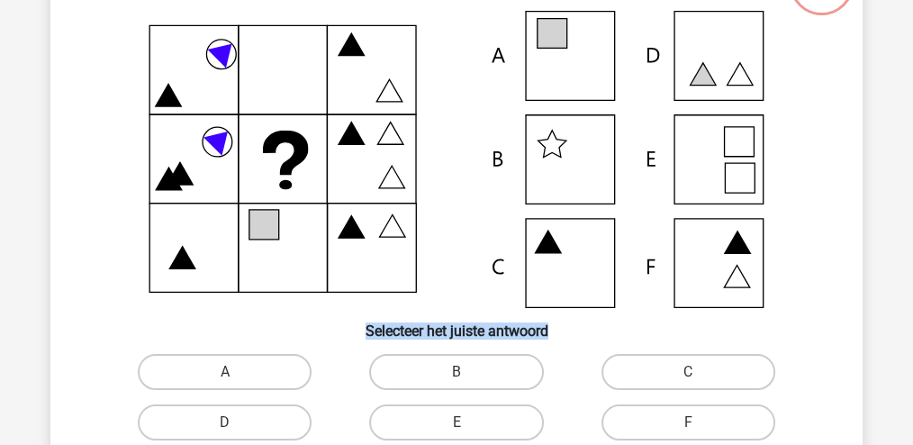
scroll to position [263, 0]
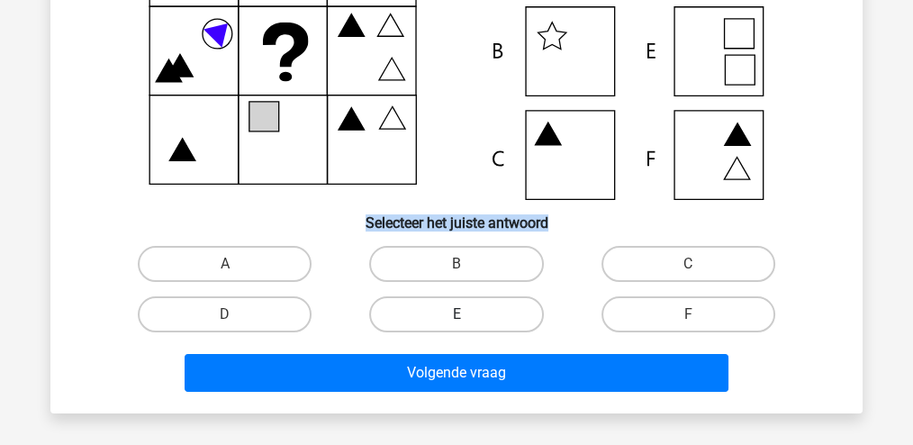
click at [491, 309] on label "E" at bounding box center [456, 314] width 174 height 36
click at [468, 314] on input "E" at bounding box center [462, 320] width 12 height 12
radio input "true"
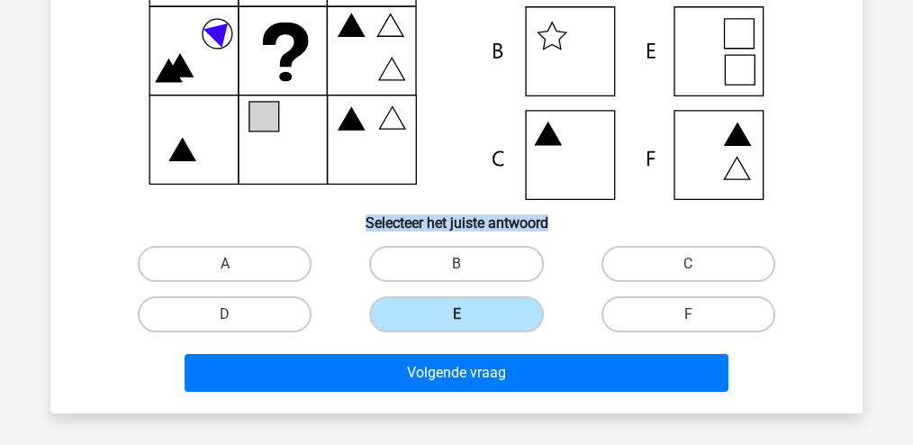
click at [491, 309] on label "E" at bounding box center [456, 314] width 174 height 36
click at [468, 314] on input "E" at bounding box center [462, 320] width 12 height 12
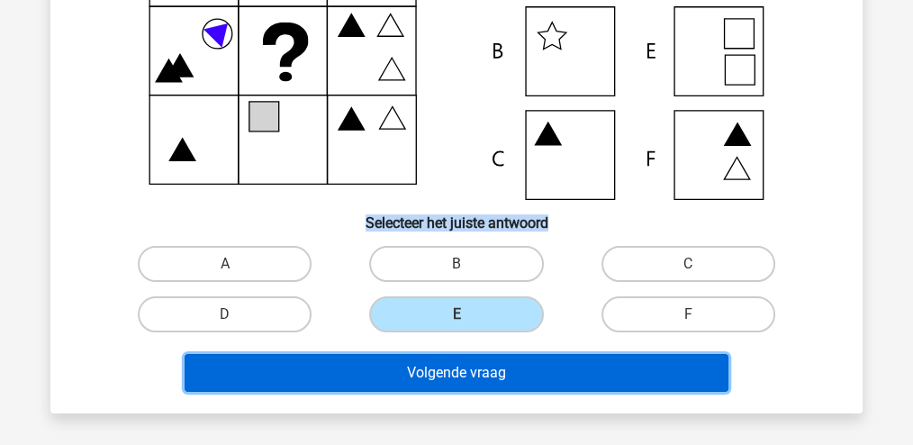
drag, startPoint x: 491, startPoint y: 309, endPoint x: 495, endPoint y: 364, distance: 55.9
click at [495, 364] on button "Volgende vraag" at bounding box center [456, 373] width 544 height 38
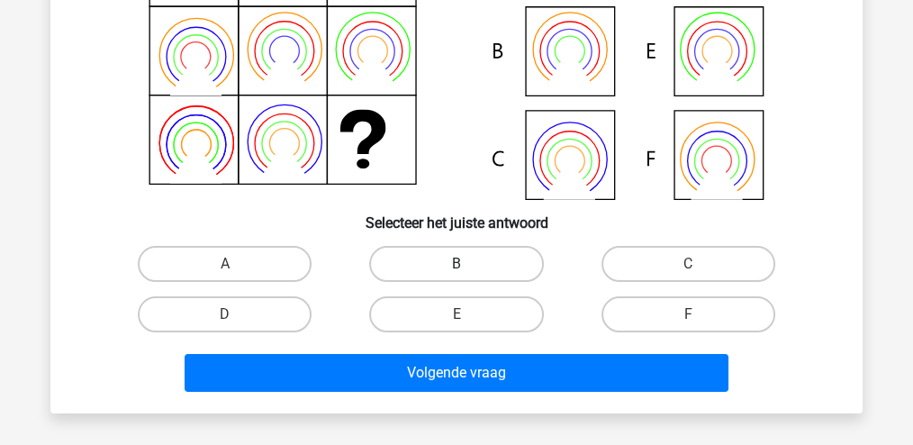
click at [440, 268] on label "B" at bounding box center [456, 264] width 174 height 36
click at [456, 268] on input "B" at bounding box center [462, 270] width 12 height 12
radio input "true"
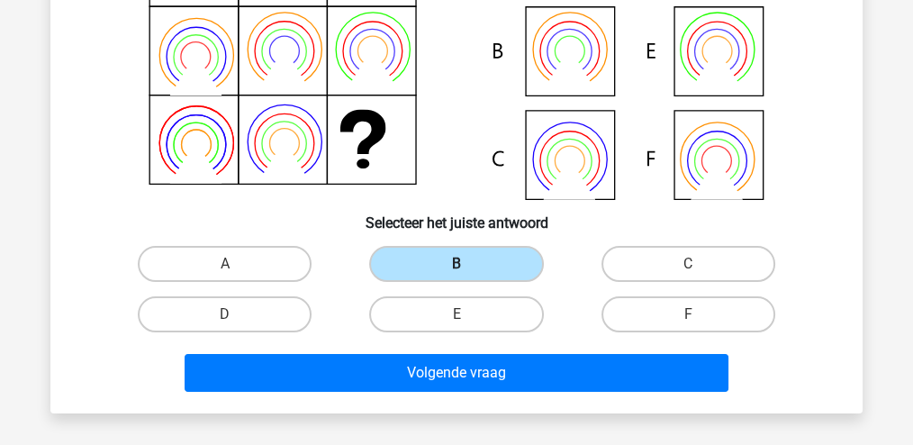
click at [440, 268] on label "B" at bounding box center [456, 264] width 174 height 36
click at [456, 268] on input "B" at bounding box center [462, 270] width 12 height 12
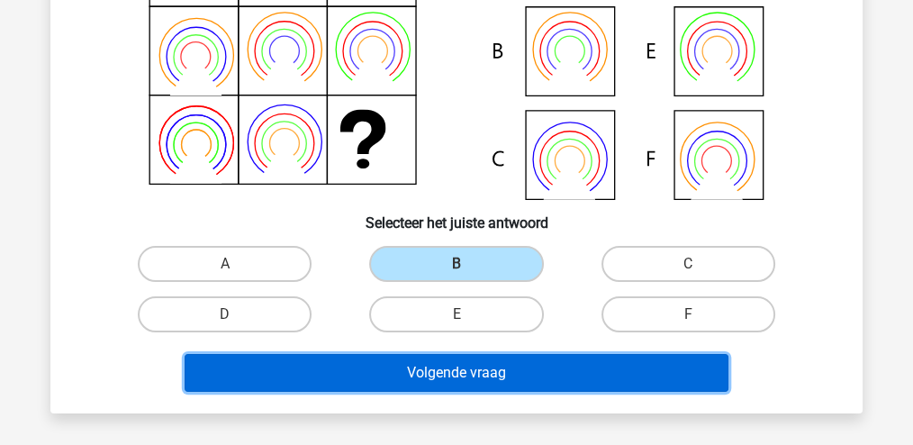
click at [451, 377] on button "Volgende vraag" at bounding box center [456, 373] width 544 height 38
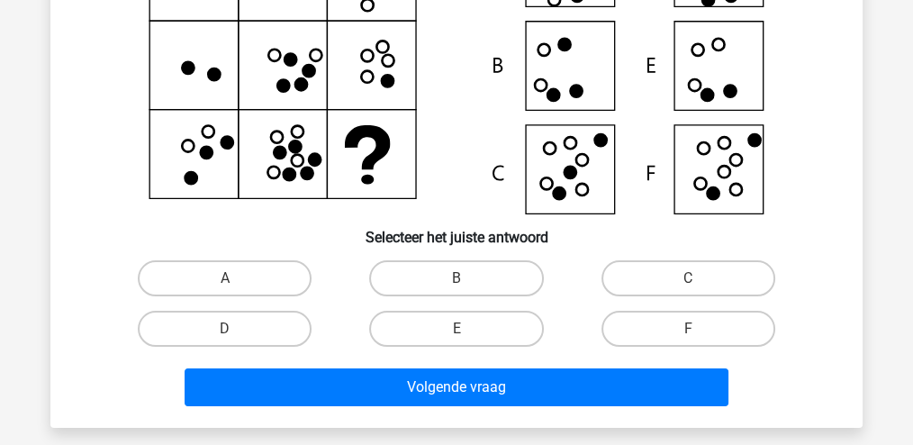
scroll to position [322, 0]
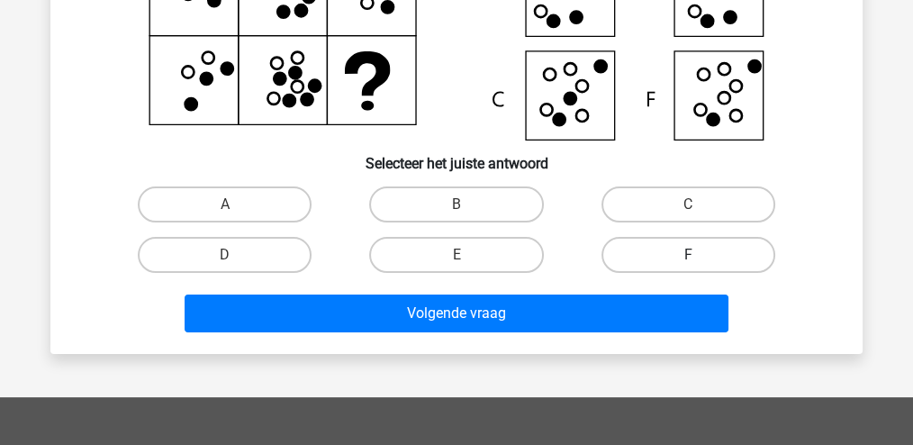
click at [655, 257] on label "F" at bounding box center [688, 255] width 174 height 36
click at [688, 257] on input "F" at bounding box center [694, 261] width 12 height 12
radio input "true"
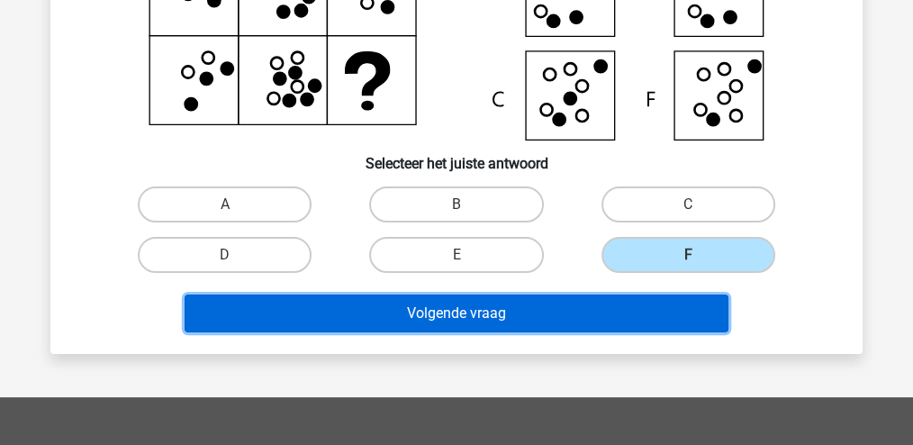
click at [625, 307] on button "Volgende vraag" at bounding box center [456, 313] width 544 height 38
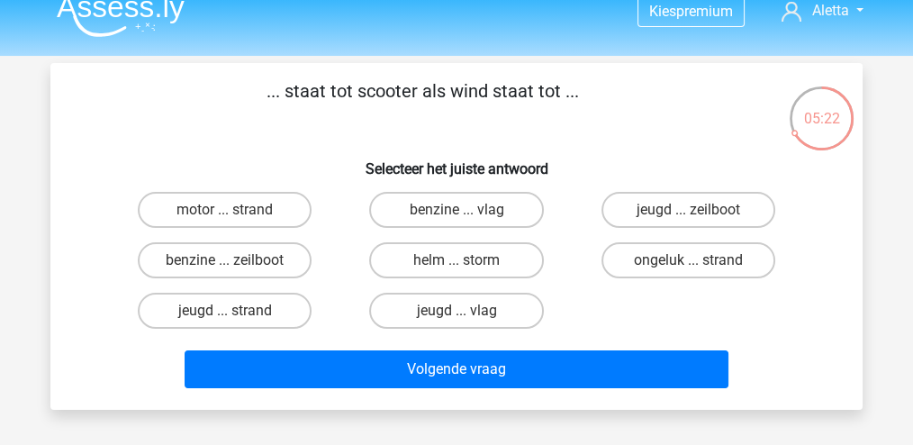
scroll to position [0, 0]
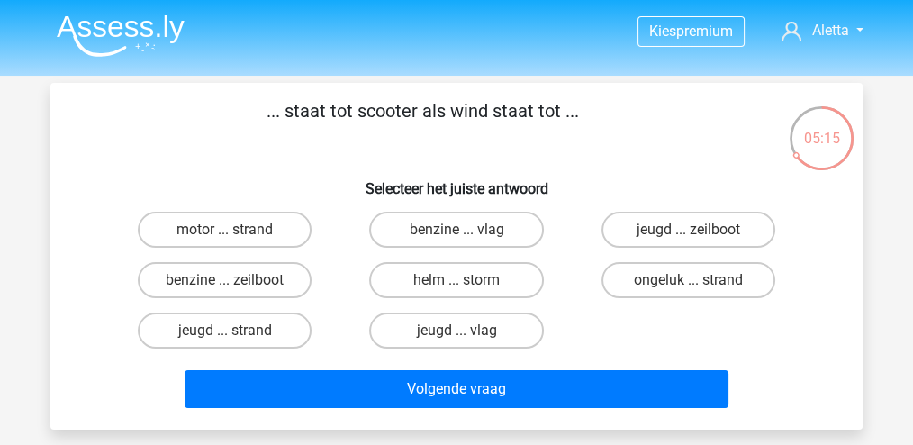
click at [465, 280] on input "helm ... storm" at bounding box center [462, 286] width 12 height 12
radio input "true"
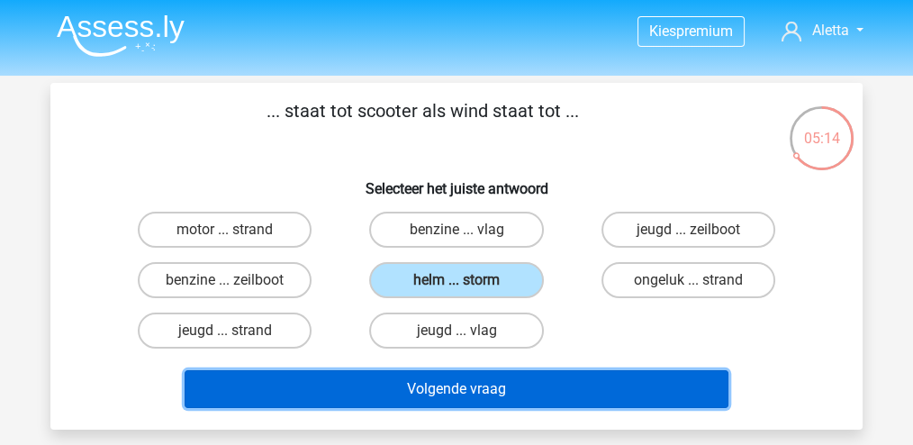
click at [473, 382] on button "Volgende vraag" at bounding box center [456, 389] width 544 height 38
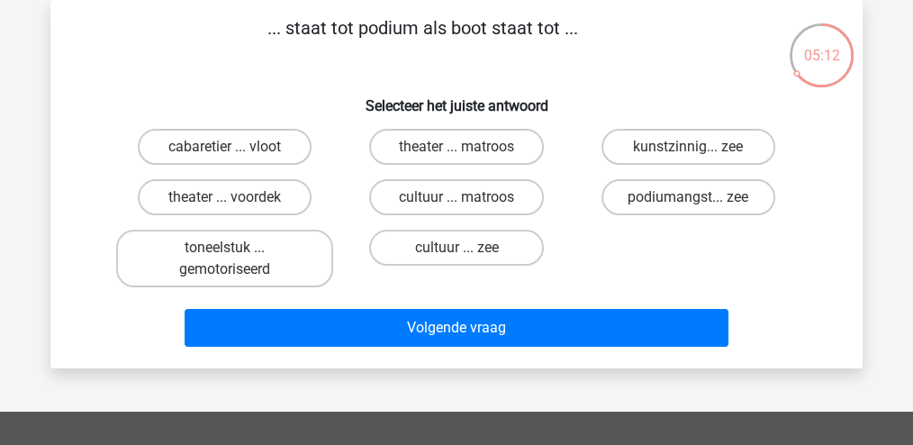
scroll to position [22, 0]
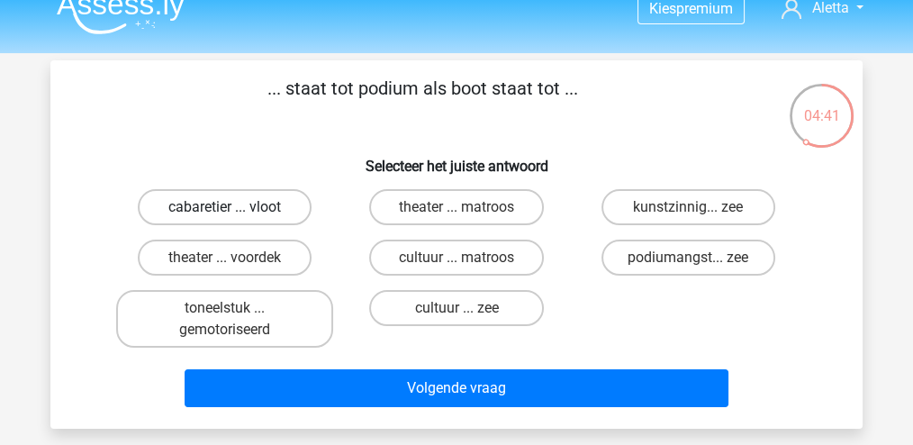
click at [258, 219] on label "cabaretier ... vloot" at bounding box center [225, 207] width 174 height 36
click at [237, 219] on input "cabaretier ... vloot" at bounding box center [231, 213] width 12 height 12
radio input "true"
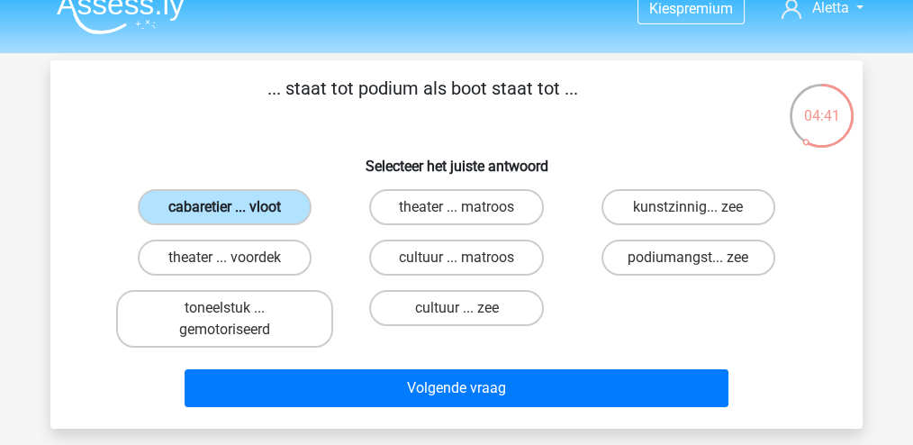
click at [258, 219] on label "cabaretier ... vloot" at bounding box center [225, 207] width 174 height 36
click at [237, 219] on input "cabaretier ... vloot" at bounding box center [231, 213] width 12 height 12
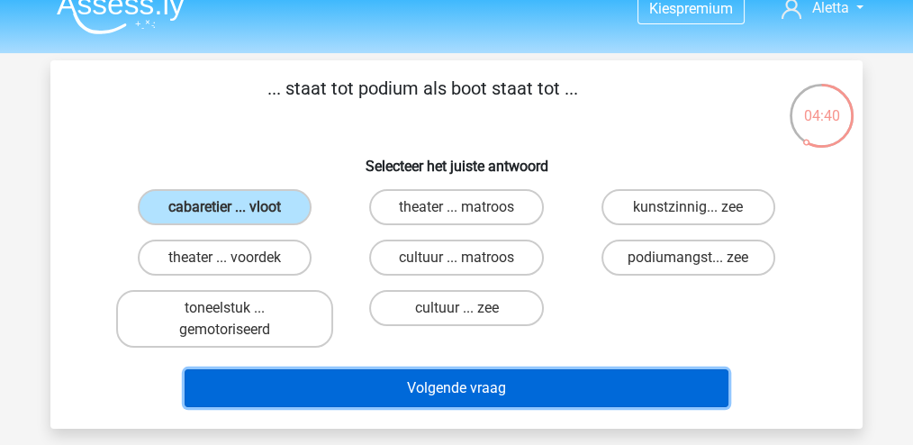
click at [372, 382] on button "Volgende vraag" at bounding box center [456, 388] width 544 height 38
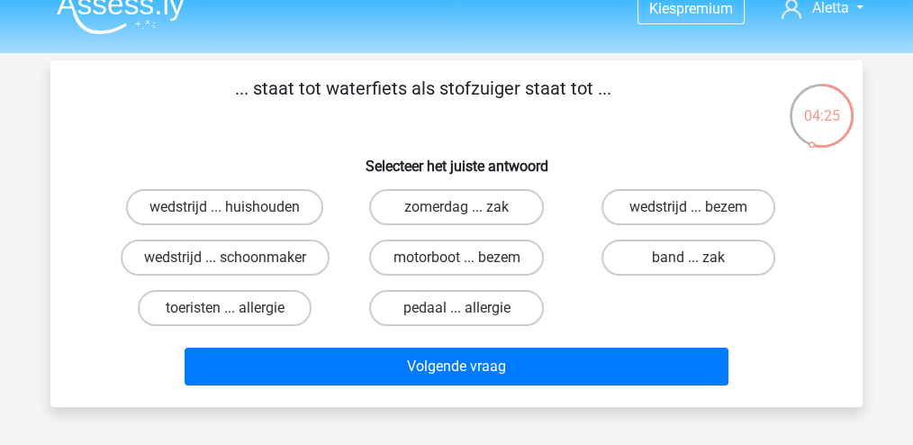
click at [459, 257] on input "motorboot ... bezem" at bounding box center [462, 263] width 12 height 12
radio input "true"
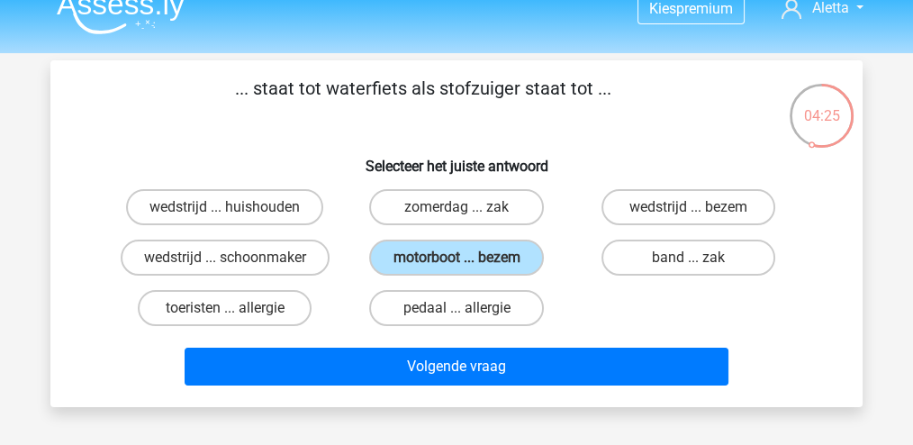
click at [459, 257] on input "motorboot ... bezem" at bounding box center [462, 263] width 12 height 12
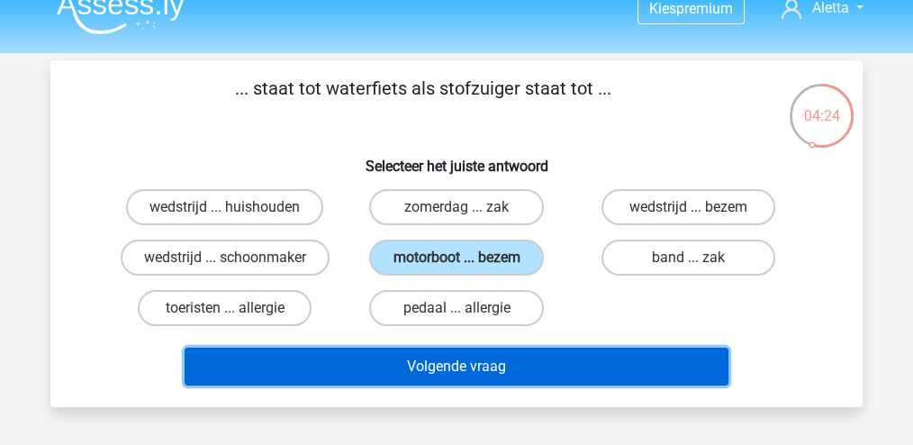
click at [462, 360] on button "Volgende vraag" at bounding box center [456, 366] width 544 height 38
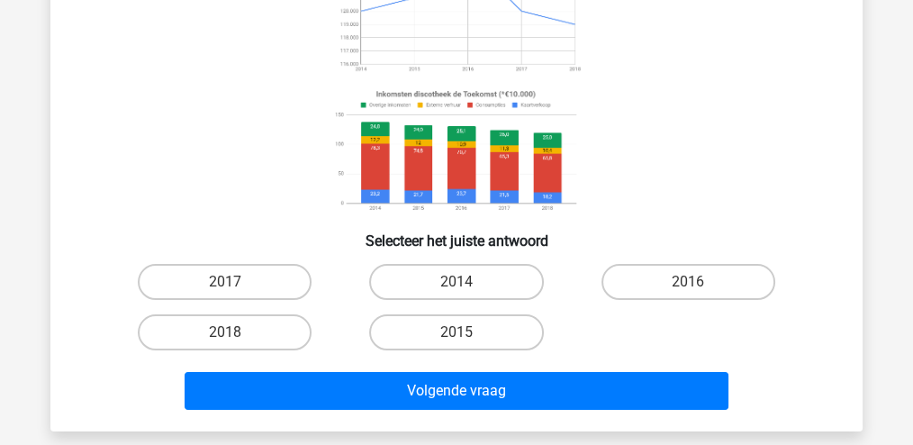
scroll to position [263, 0]
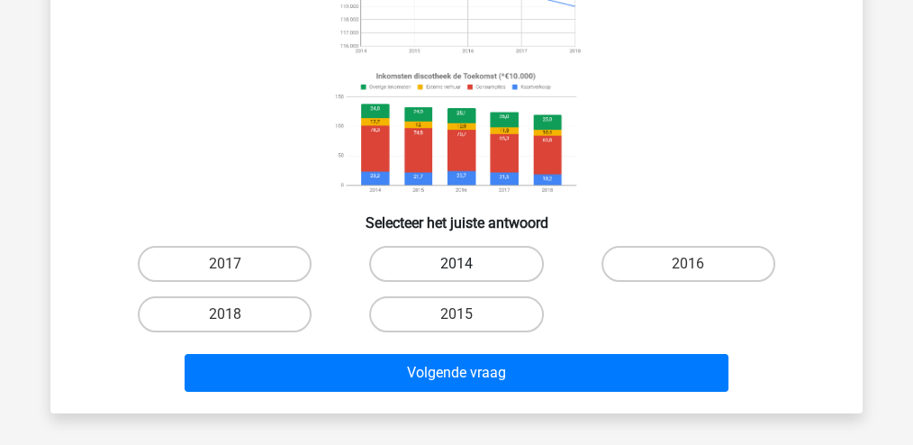
click at [494, 263] on label "2014" at bounding box center [456, 264] width 174 height 36
click at [468, 264] on input "2014" at bounding box center [462, 270] width 12 height 12
radio input "true"
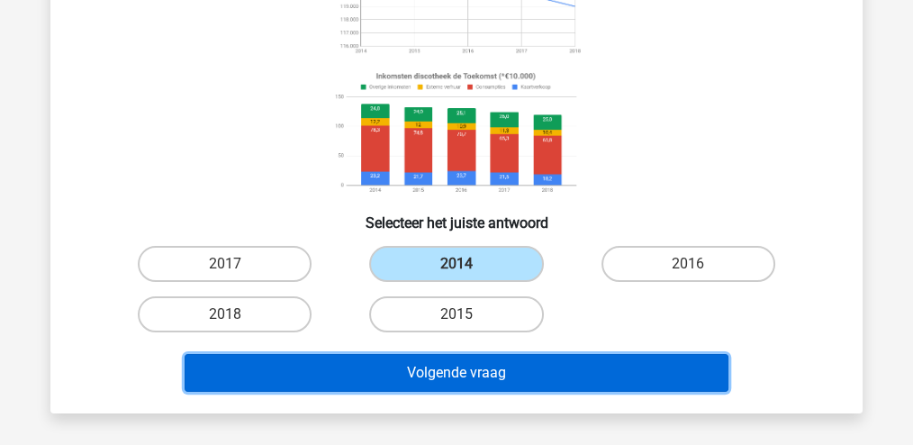
click at [492, 379] on button "Volgende vraag" at bounding box center [456, 373] width 544 height 38
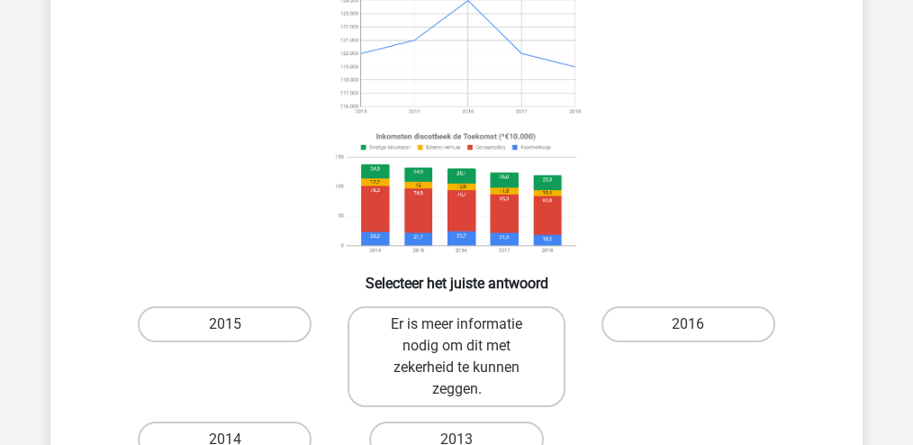
scroll to position [322, 0]
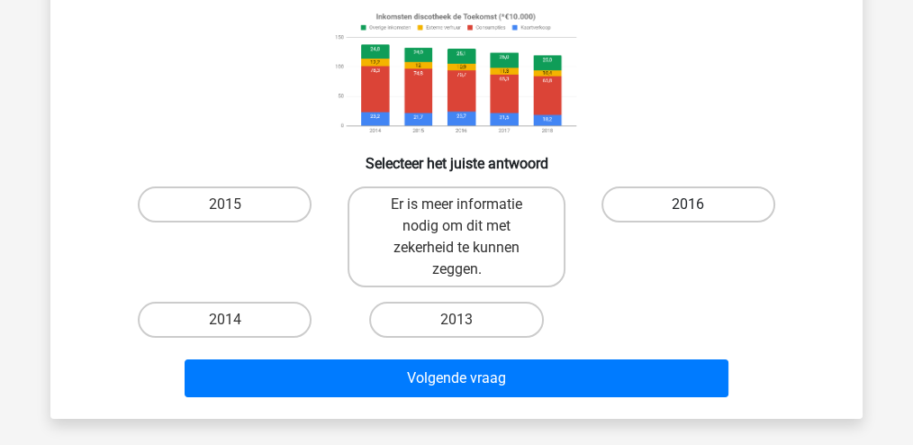
click at [661, 212] on label "2016" at bounding box center [688, 204] width 174 height 36
click at [688, 212] on input "2016" at bounding box center [694, 210] width 12 height 12
radio input "true"
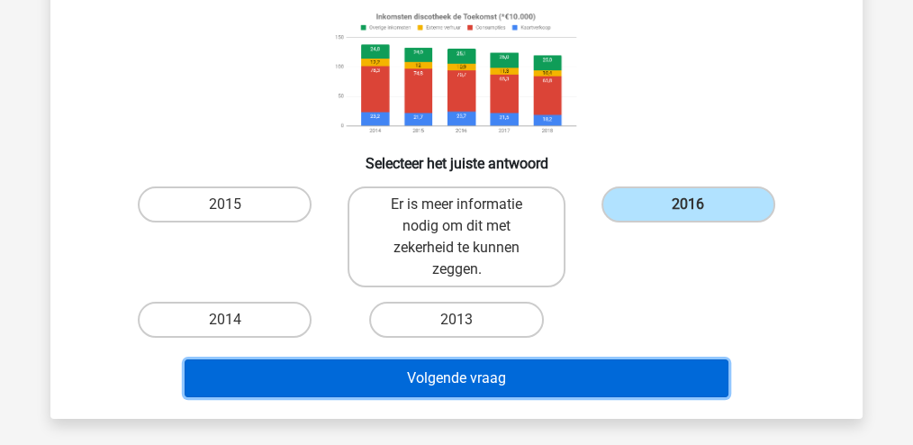
click at [489, 375] on button "Volgende vraag" at bounding box center [456, 378] width 544 height 38
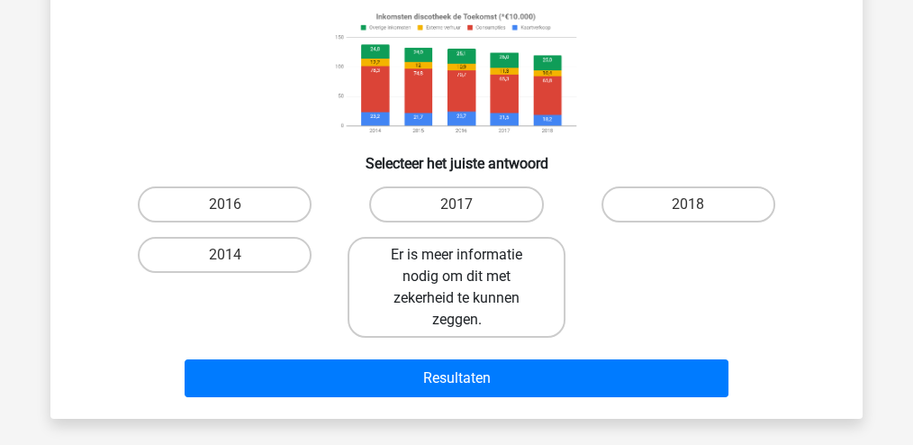
drag, startPoint x: 463, startPoint y: 288, endPoint x: 465, endPoint y: 298, distance: 10.1
click at [463, 288] on label "Er is meer informatie nodig om dit met zekerheid te kunnen zeggen." at bounding box center [455, 287] width 217 height 101
click at [463, 266] on input "Er is meer informatie nodig om dit met zekerheid te kunnen zeggen." at bounding box center [462, 261] width 12 height 12
radio input "true"
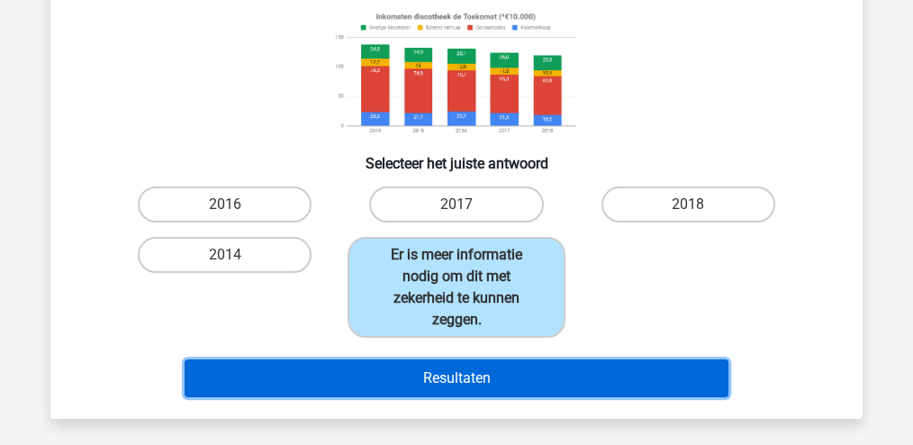
click at [467, 382] on button "Resultaten" at bounding box center [456, 378] width 544 height 38
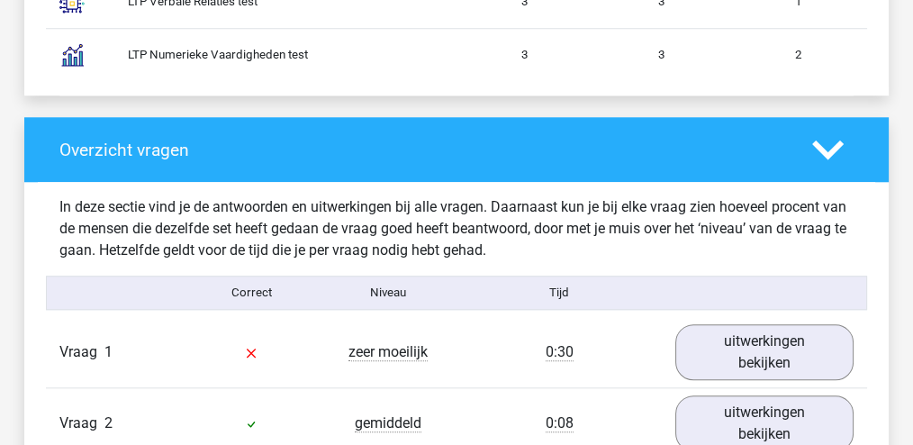
scroll to position [1740, 0]
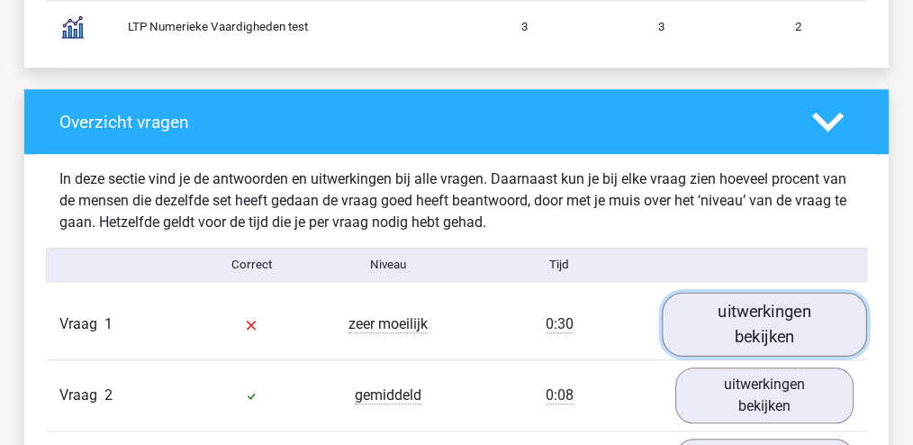
click at [724, 311] on link "uitwerkingen bekijken" at bounding box center [763, 324] width 205 height 64
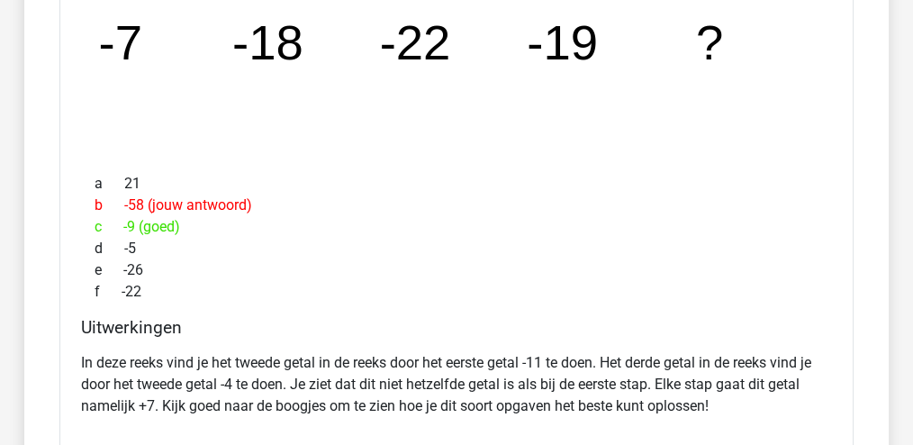
scroll to position [2219, 0]
